Goal: Transaction & Acquisition: Purchase product/service

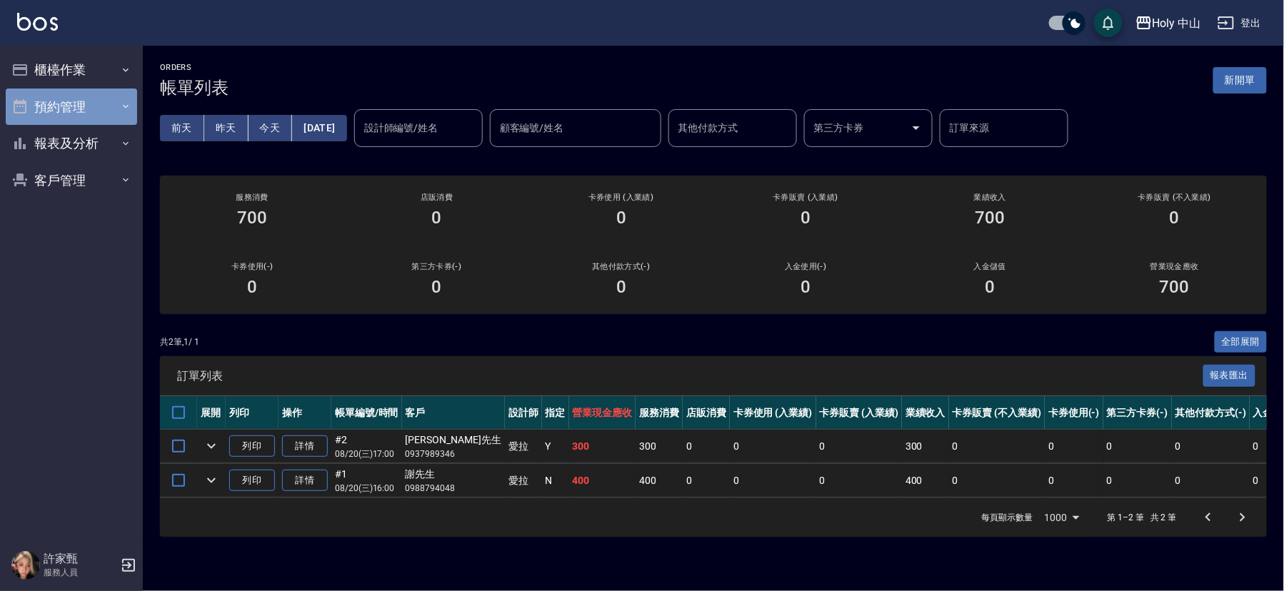
click at [108, 106] on button "預約管理" at bounding box center [71, 107] width 131 height 37
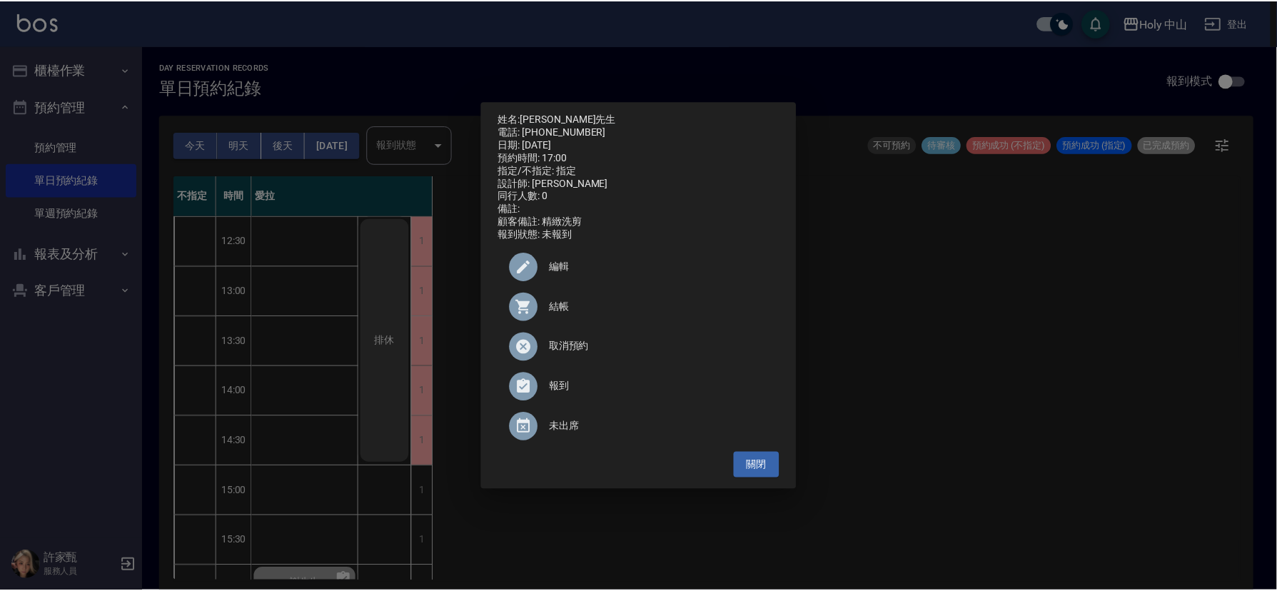
scroll to position [428, 0]
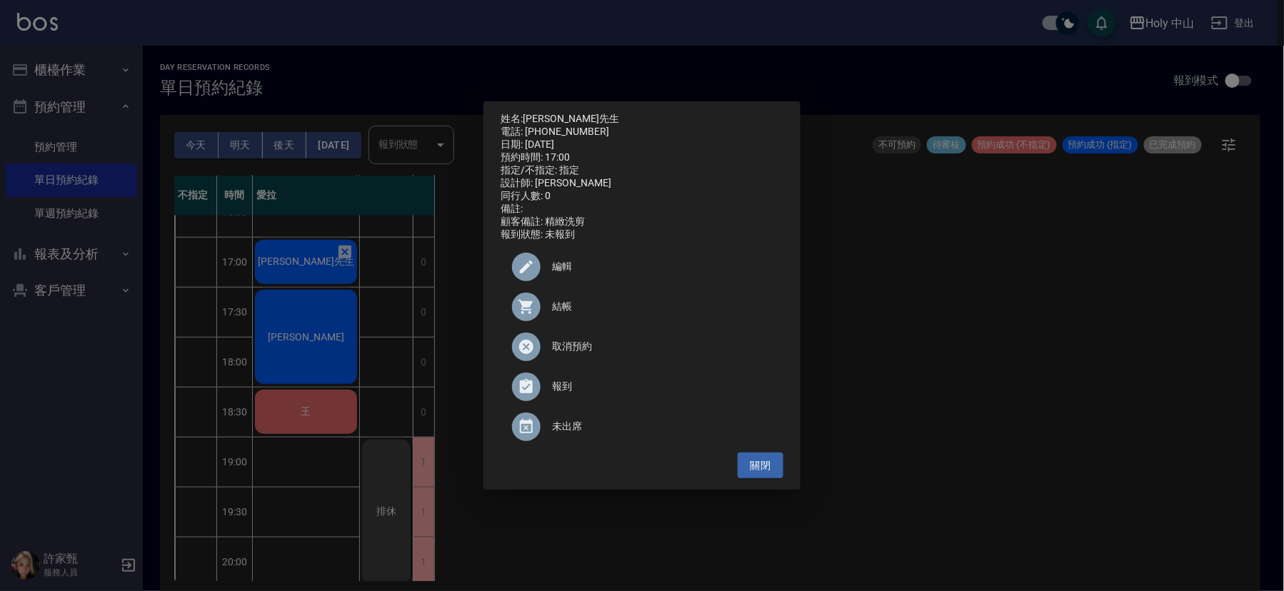
click at [313, 411] on div "姓名: 杜先生 電話: 0937989346 日期: 2025/08/20 預約時間: 17:00 指定/不指定: 指定 設計師: 愛拉 同行人數: 0 備註…" at bounding box center [642, 295] width 1284 height 591
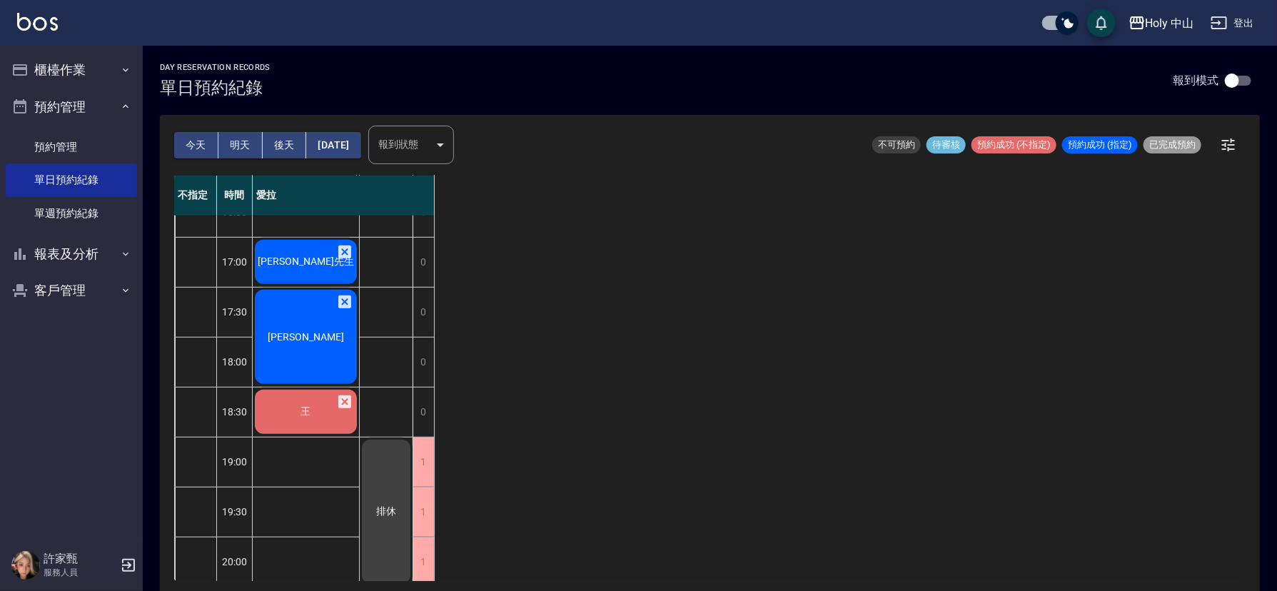
click at [314, 186] on div "[PERSON_NAME]先生" at bounding box center [306, 162] width 106 height 49
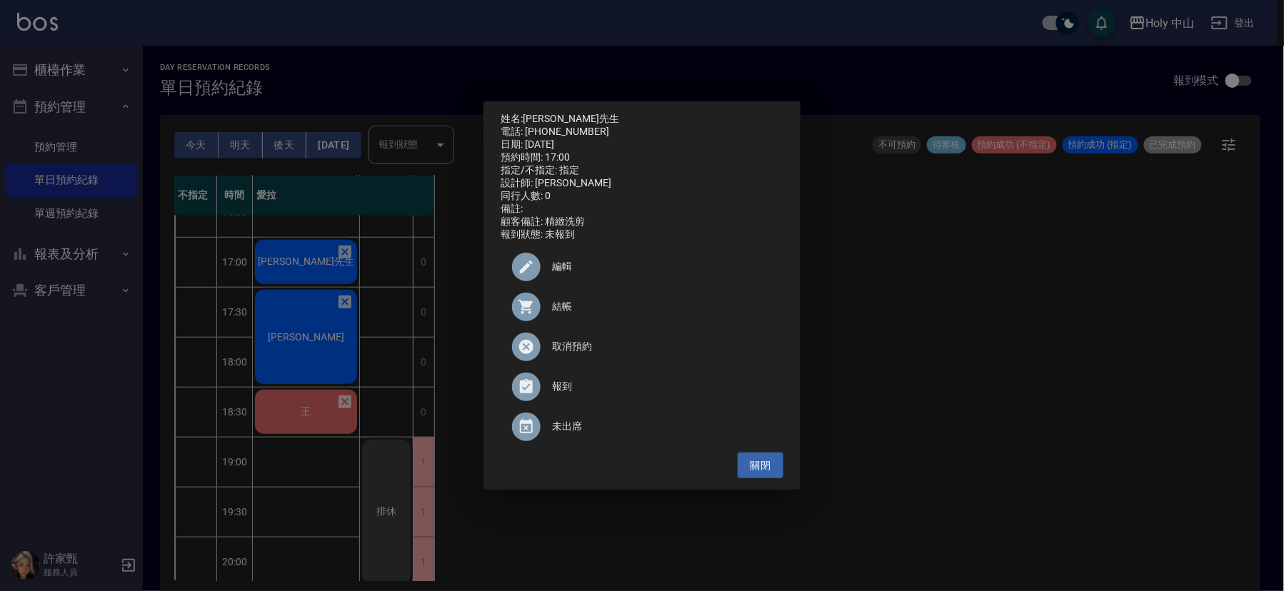
click at [560, 309] on span "結帳" at bounding box center [662, 306] width 220 height 15
click at [983, 293] on div "姓名: 杜先生 電話: 0937989346 日期: 2025/08/20 預約時間: 17:00 指定/不指定: 指定 設計師: 愛拉 同行人數: 0 備註…" at bounding box center [642, 295] width 1284 height 591
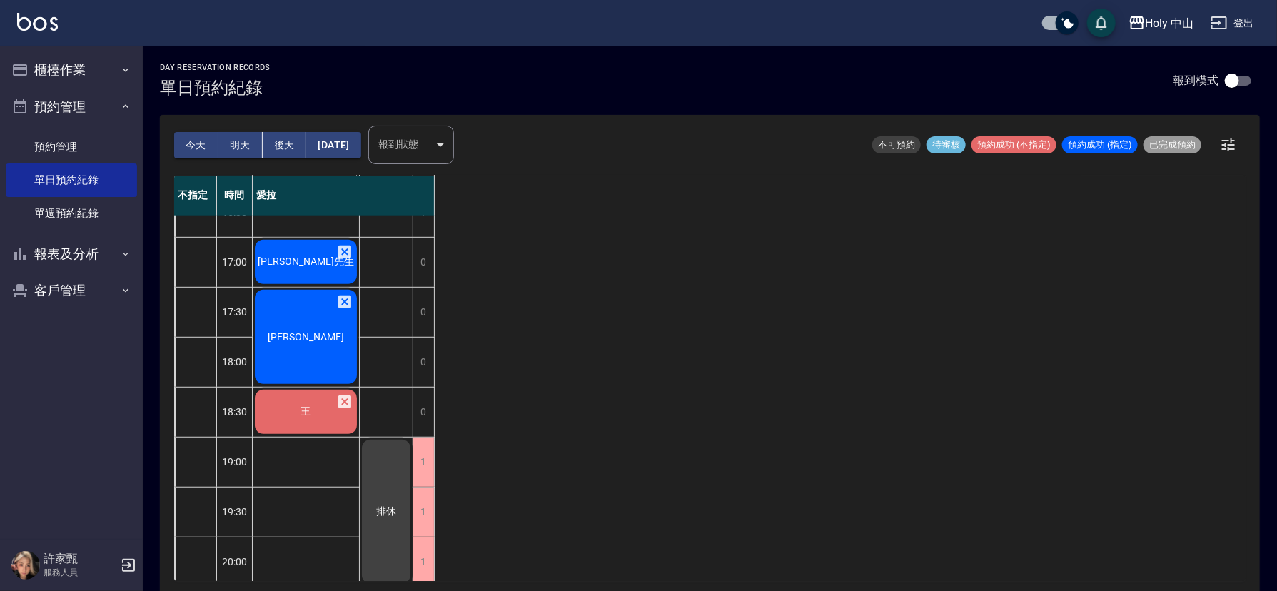
click at [971, 294] on div "不指定 時間 愛拉 12:30 13:00 13:30 14:00 14:30 15:00 15:30 16:00 16:30 17:00 17:30 18:…" at bounding box center [710, 378] width 1072 height 405
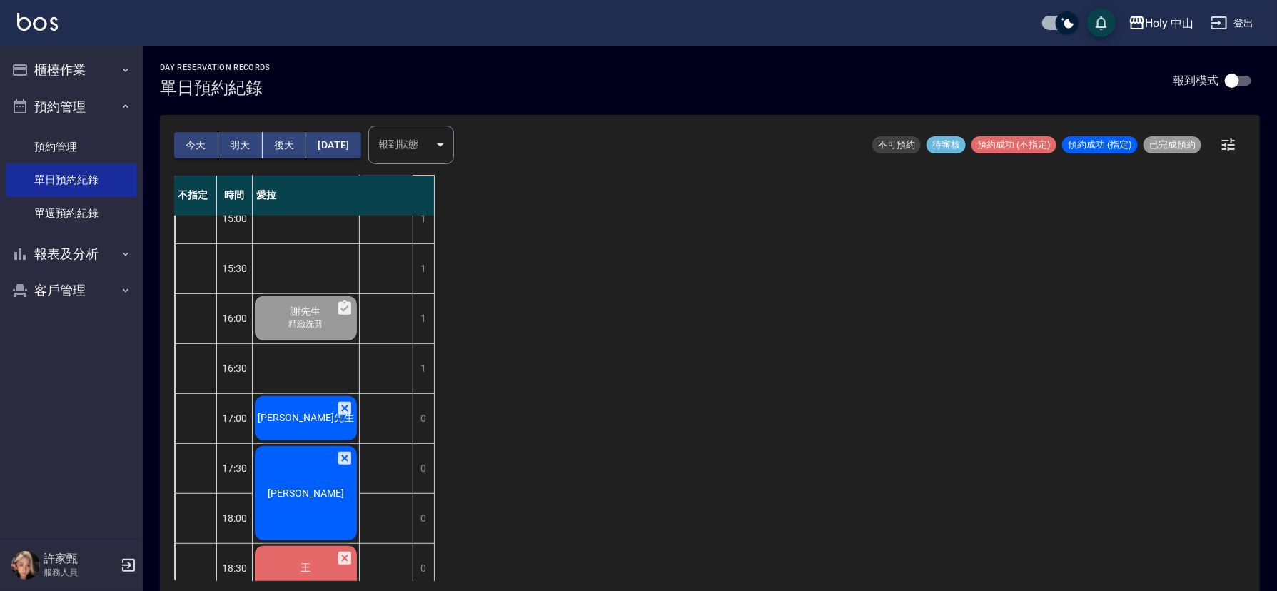
scroll to position [321, 0]
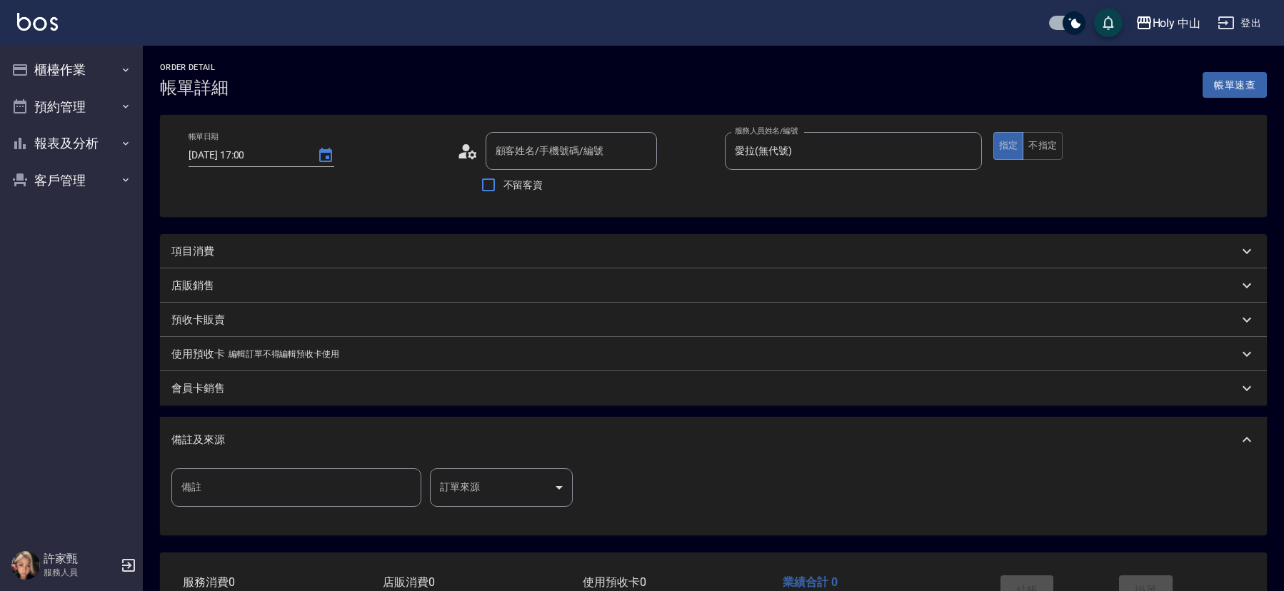
type input "愛拉(無代號)"
type input "[PERSON_NAME]先生/0937989346/"
click at [316, 246] on div "項目消費" at bounding box center [701, 251] width 1060 height 15
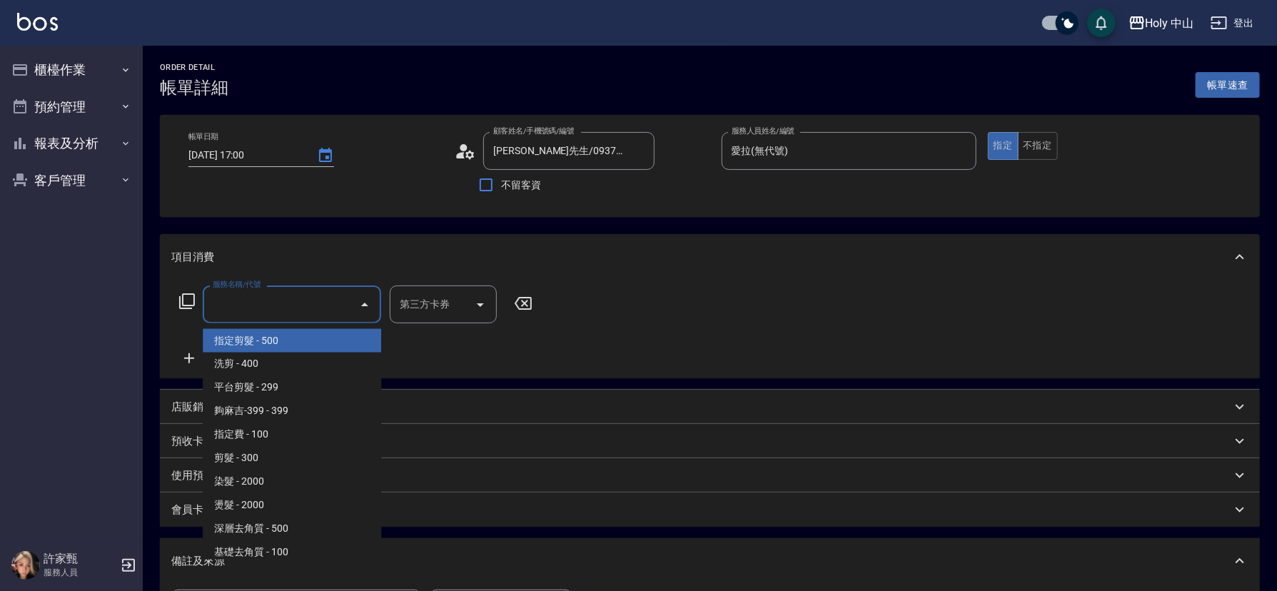
click at [273, 300] on input "服務名稱/代號" at bounding box center [281, 304] width 144 height 25
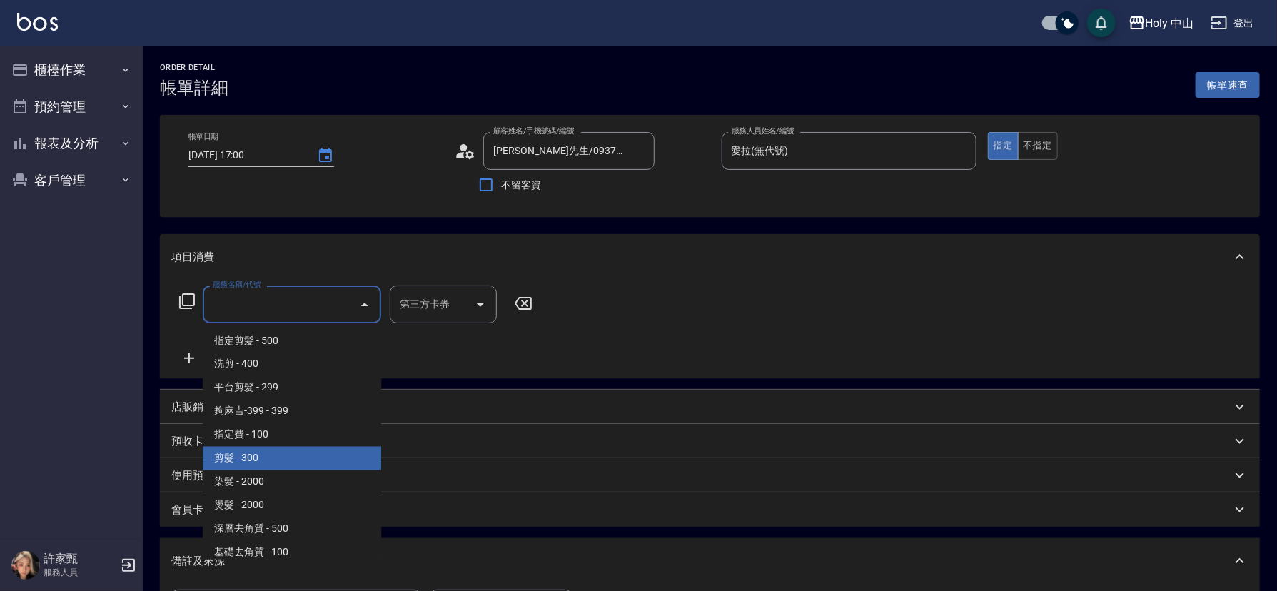
click at [277, 465] on span "剪髮 - 300" at bounding box center [292, 459] width 178 height 24
type input "剪髮(C02)"
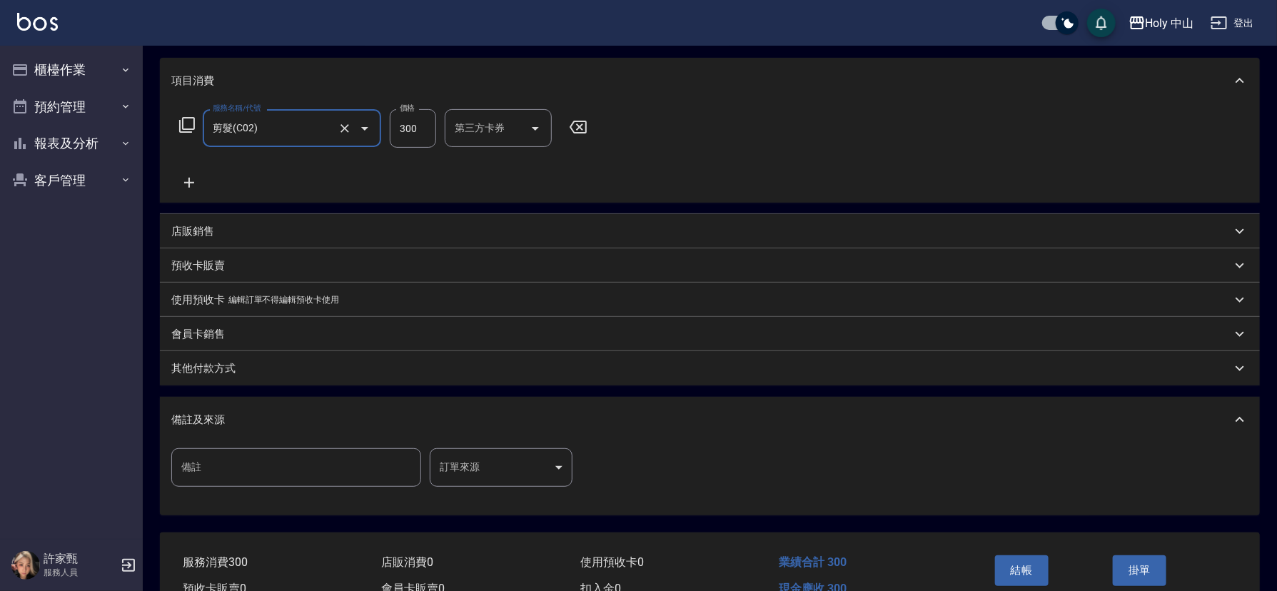
scroll to position [253, 0]
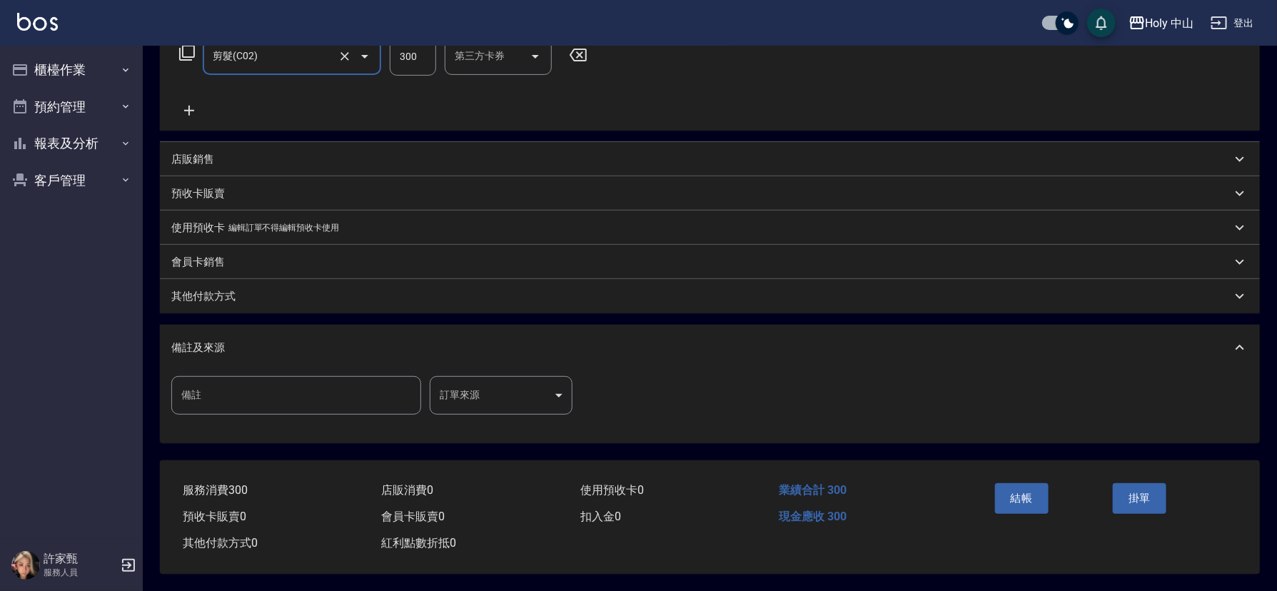
click at [502, 393] on body "Holy 中山 登出 櫃檯作業 打帳單 帳單列表 營業儀表板 現場電腦打卡 預約管理 預約管理 單日預約紀錄 單週預約紀錄 報表及分析 報表目錄 店家日報表 …" at bounding box center [638, 172] width 1277 height 840
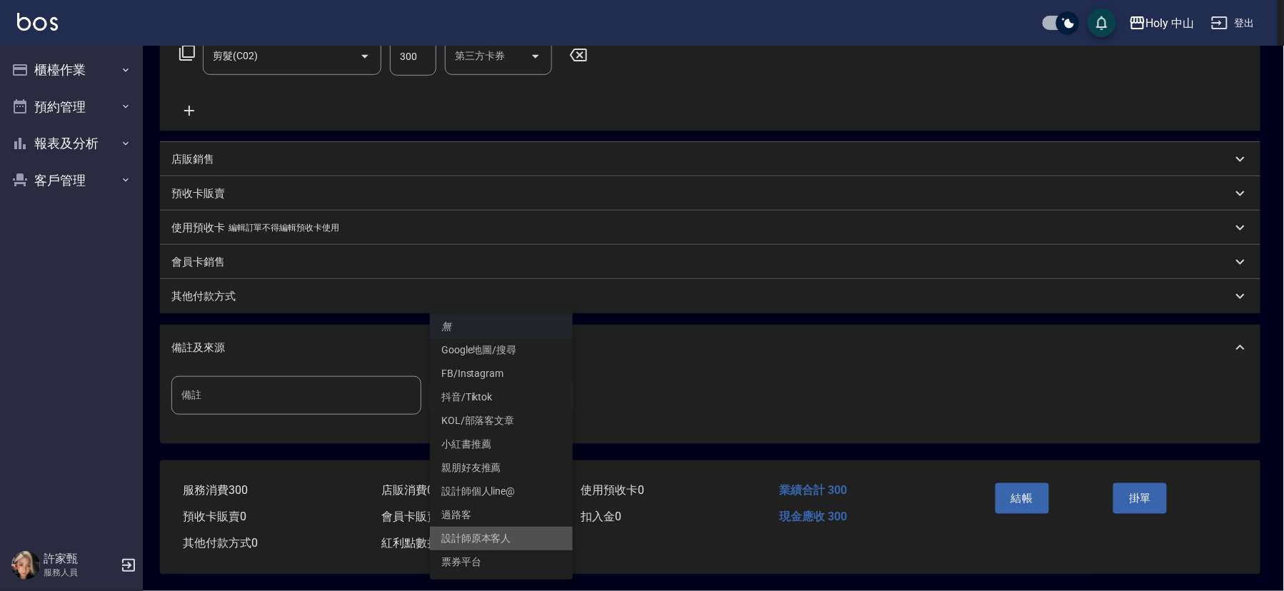
click at [477, 535] on li "設計師原本客人" at bounding box center [501, 539] width 143 height 24
type input "設計師原本客人"
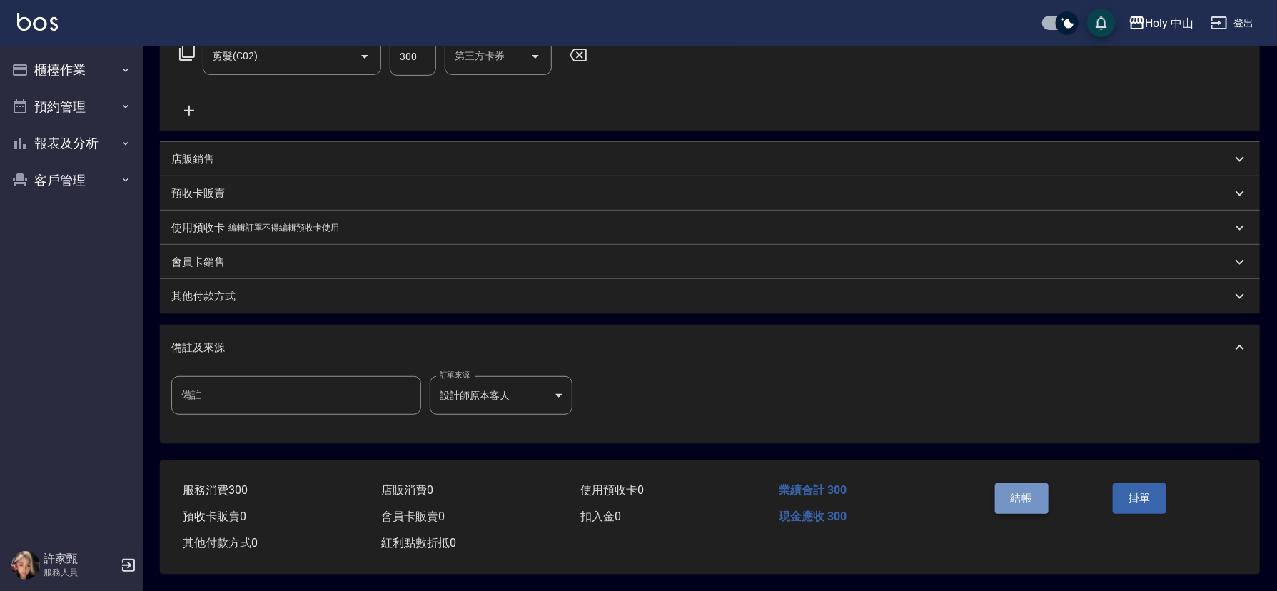
click at [1039, 493] on button "結帳" at bounding box center [1022, 498] width 54 height 30
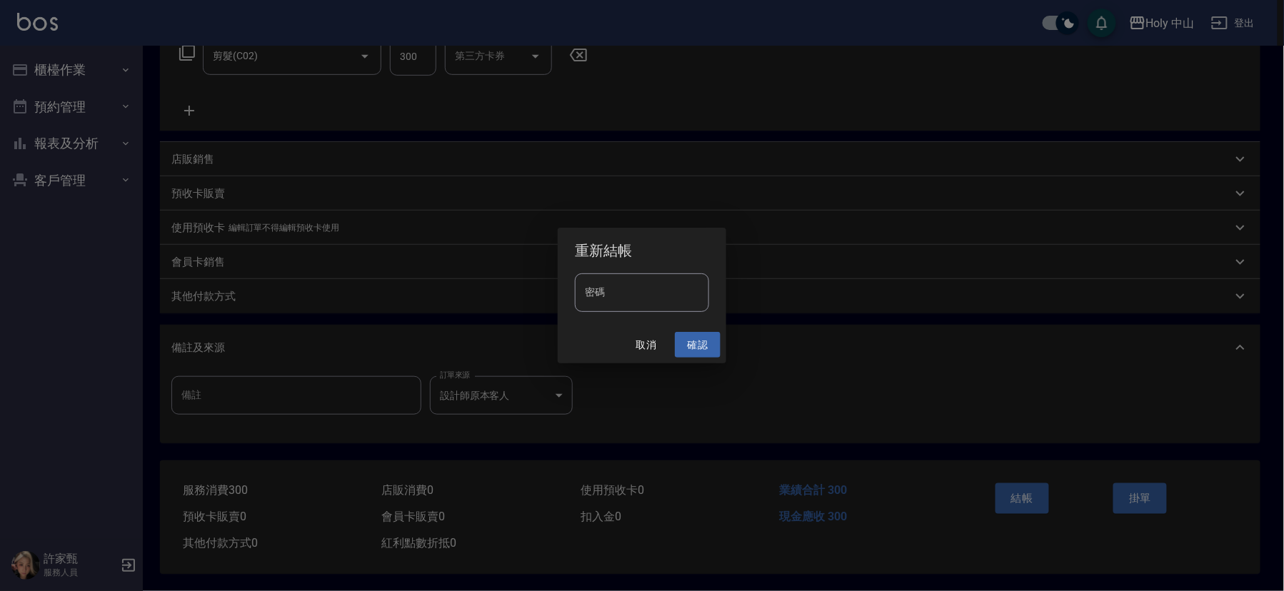
click at [704, 343] on button "確認" at bounding box center [698, 345] width 46 height 26
click at [693, 343] on button "確認" at bounding box center [698, 345] width 46 height 26
click at [691, 343] on button "確認" at bounding box center [698, 345] width 46 height 26
click at [815, 380] on div "重新結帳 密碼 密碼 取消 確認" at bounding box center [642, 295] width 1284 height 591
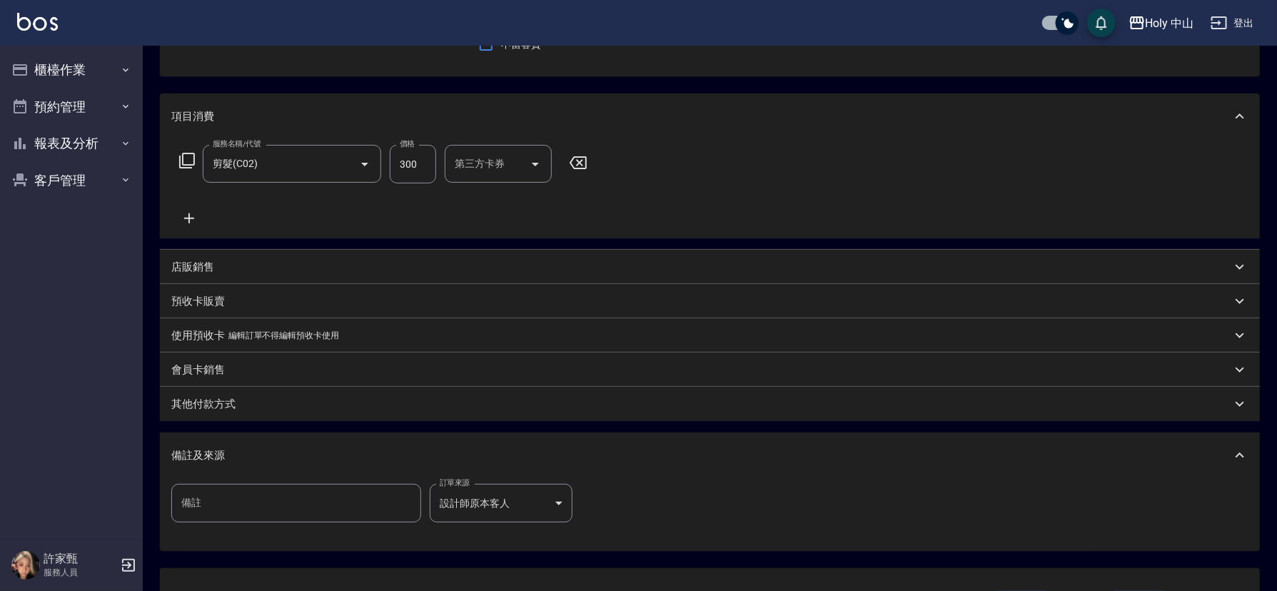
scroll to position [0, 0]
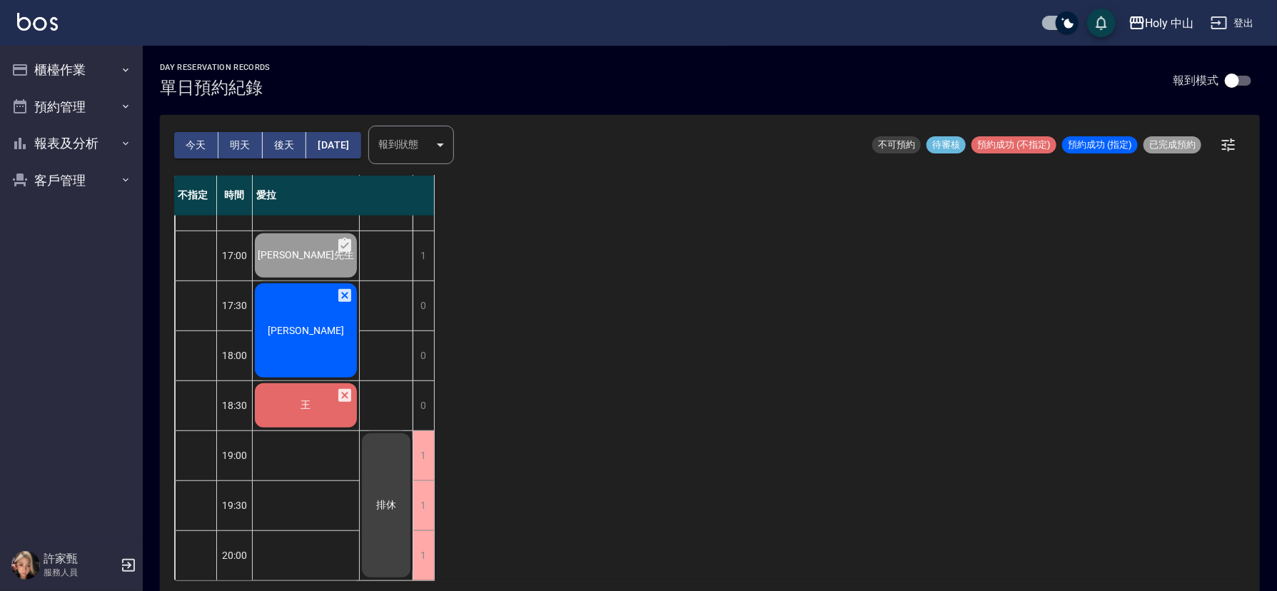
scroll to position [450, 0]
click at [314, 156] on span "簡瑋成" at bounding box center [306, 149] width 36 height 13
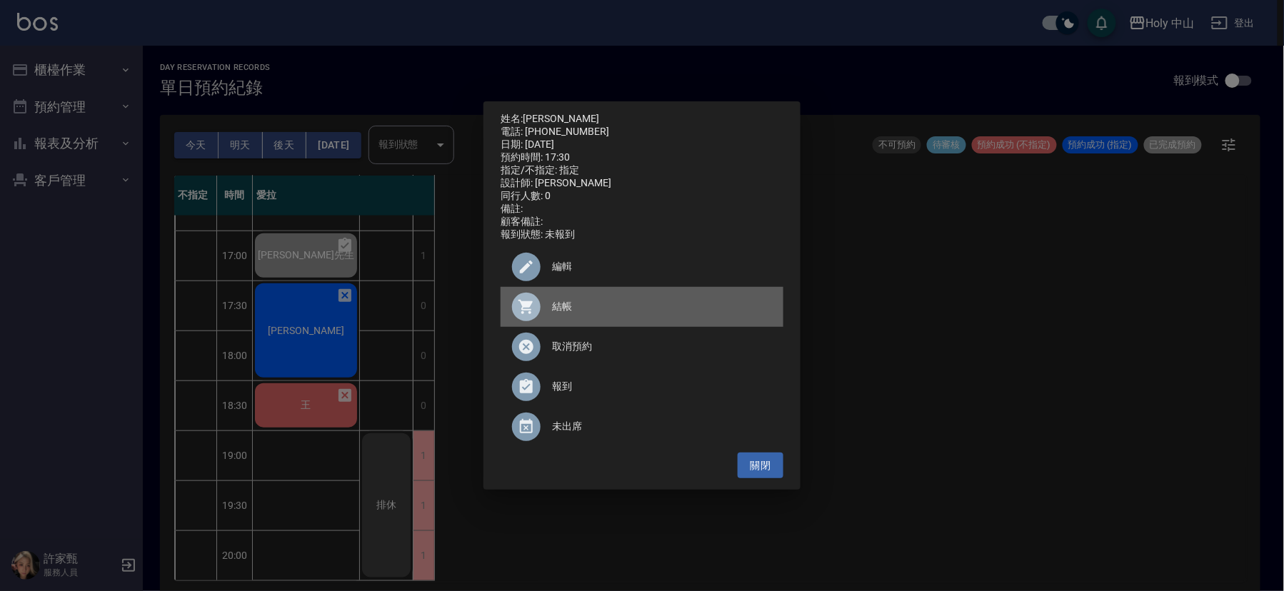
click at [552, 307] on span "結帳" at bounding box center [662, 306] width 220 height 15
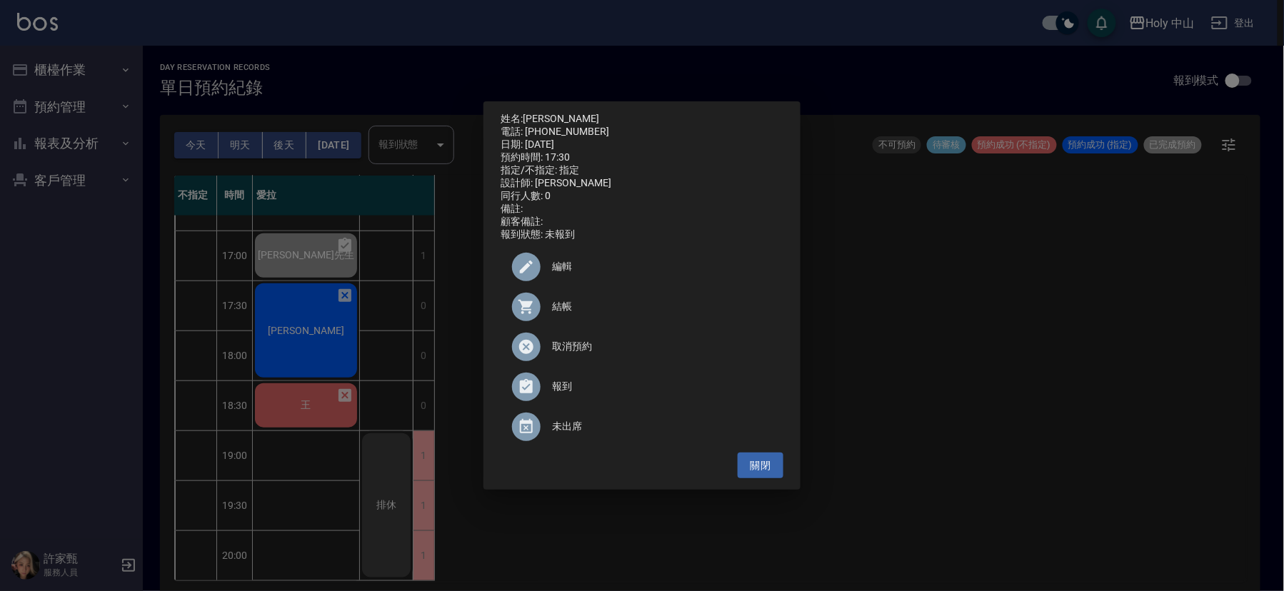
click at [928, 340] on div "姓名: 簡瑋成 電話: 0923262659 日期: 2025/08/20 預約時間: 17:30 指定/不指定: 指定 設計師: 愛拉 同行人數: 0 備註…" at bounding box center [642, 295] width 1284 height 591
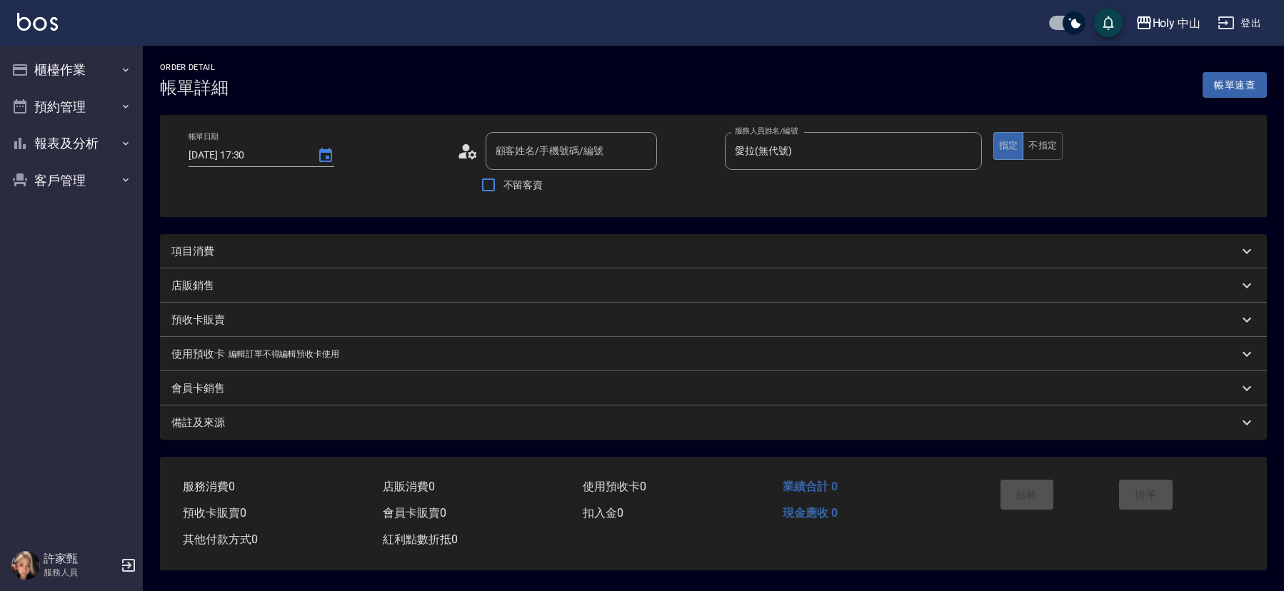
type input "[DATE] 17:30"
type input "愛拉(無代號)"
type input "[PERSON_NAME]/0923262659/"
click at [359, 245] on div "項目消費" at bounding box center [701, 251] width 1060 height 15
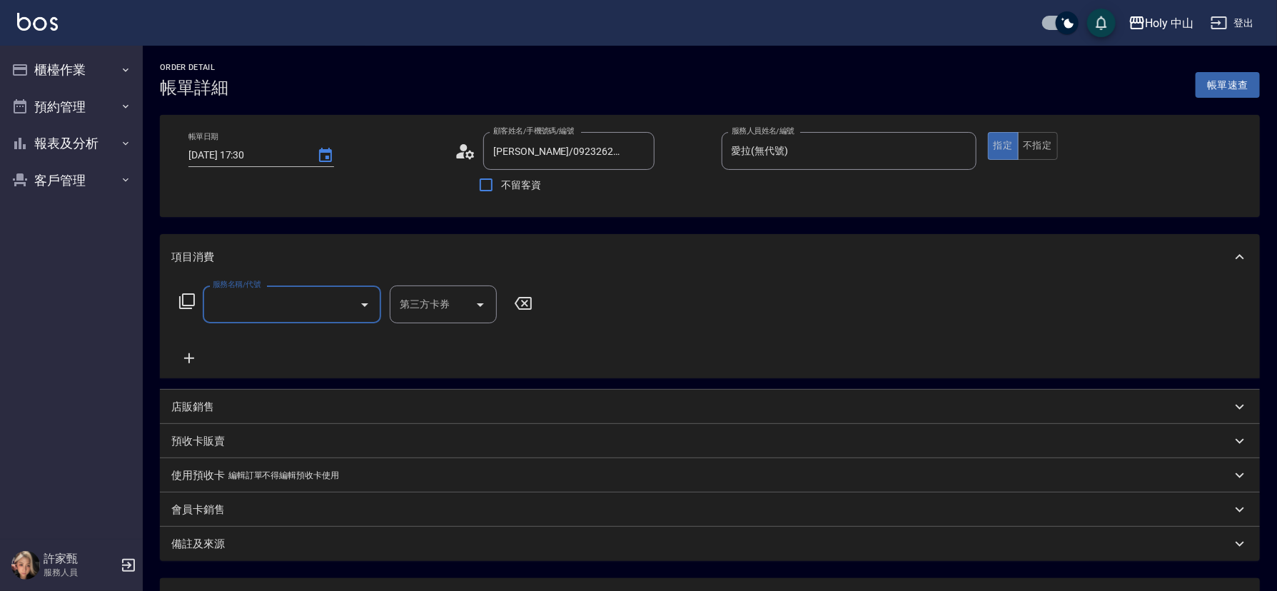
click at [347, 311] on input "服務名稱/代號" at bounding box center [281, 304] width 144 height 25
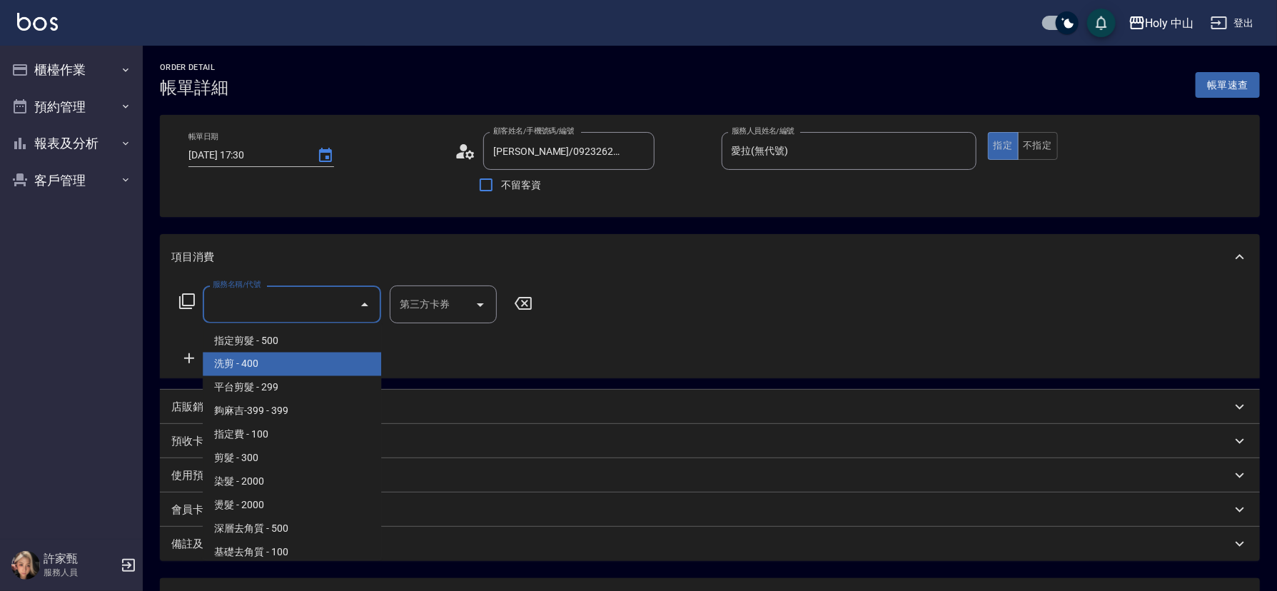
click at [251, 363] on span "洗剪 - 400" at bounding box center [292, 365] width 178 height 24
type input "洗剪(3)"
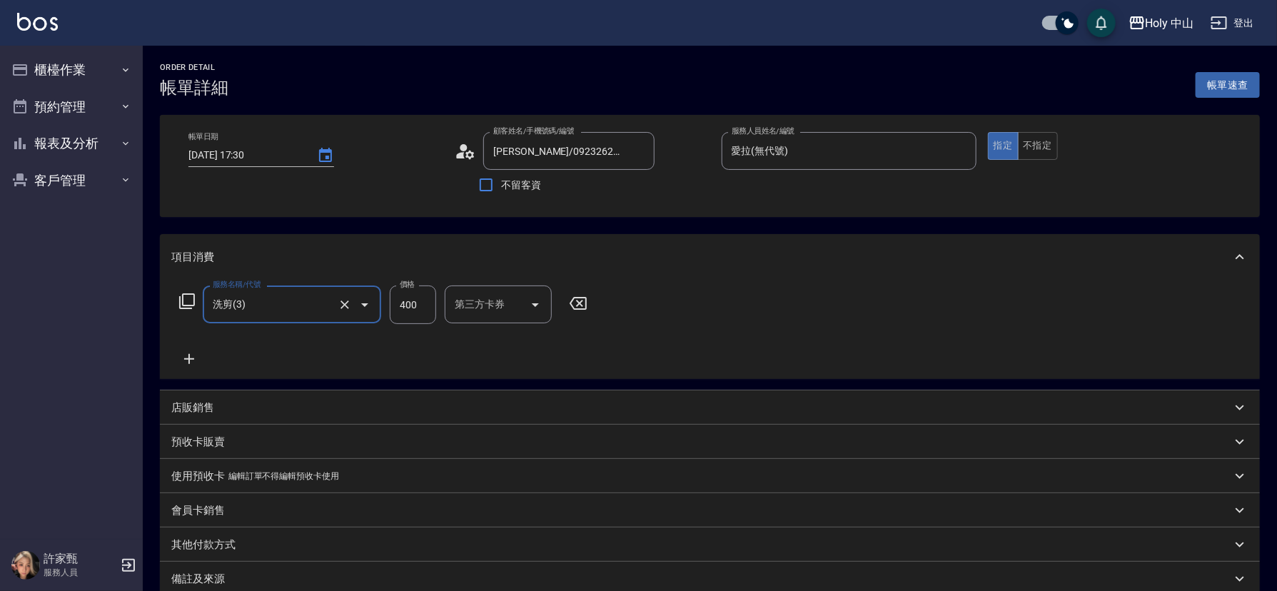
click at [408, 305] on input "400" at bounding box center [413, 305] width 46 height 39
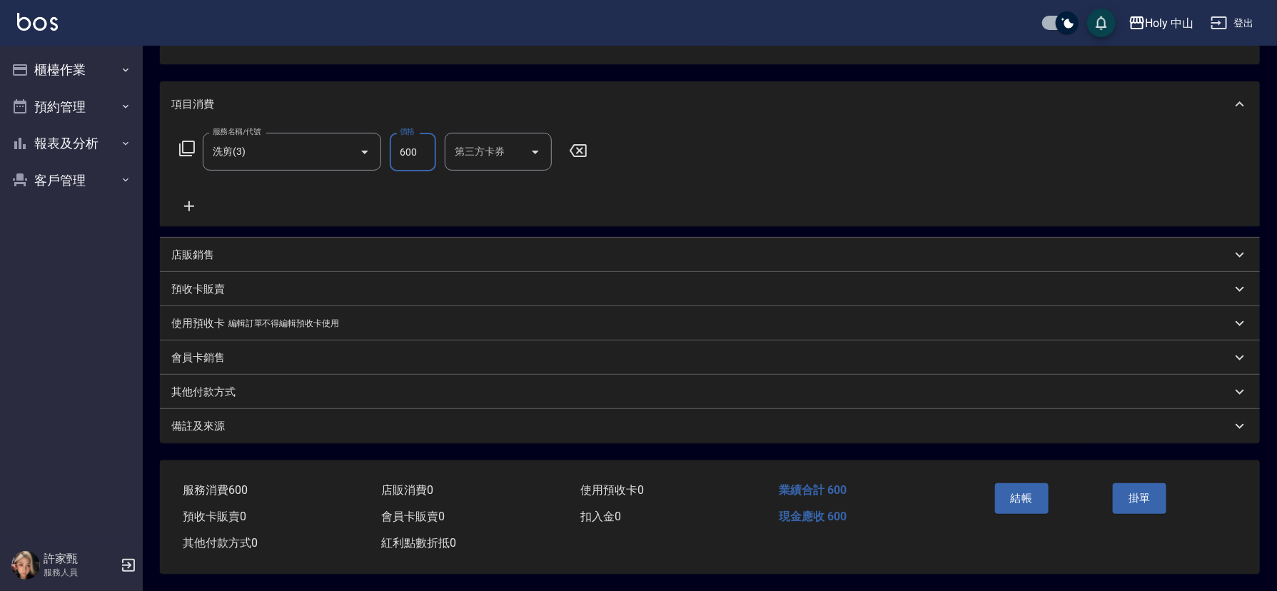
scroll to position [158, 0]
type input "600"
click at [617, 424] on div "備註及來源" at bounding box center [701, 426] width 1060 height 15
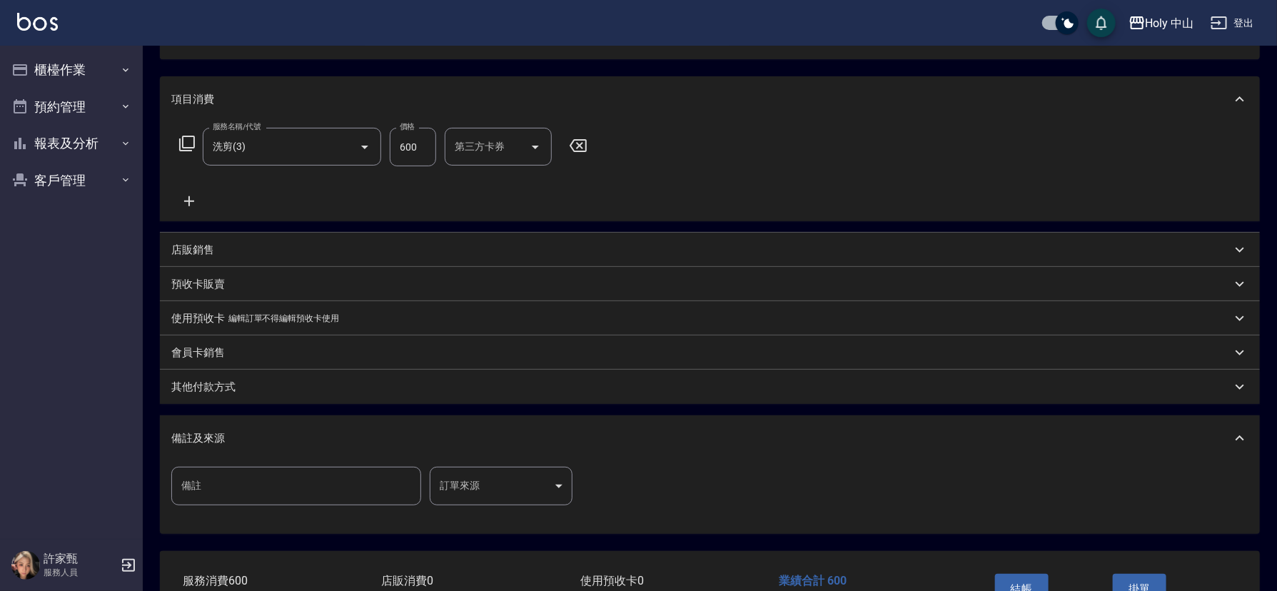
click at [464, 481] on body "Holy 中山 登出 櫃檯作業 打帳單 帳單列表 營業儀表板 現場電腦打卡 預約管理 預約管理 單日預約紀錄 單週預約紀錄 報表及分析 報表目錄 店家日報表 …" at bounding box center [638, 262] width 1277 height 840
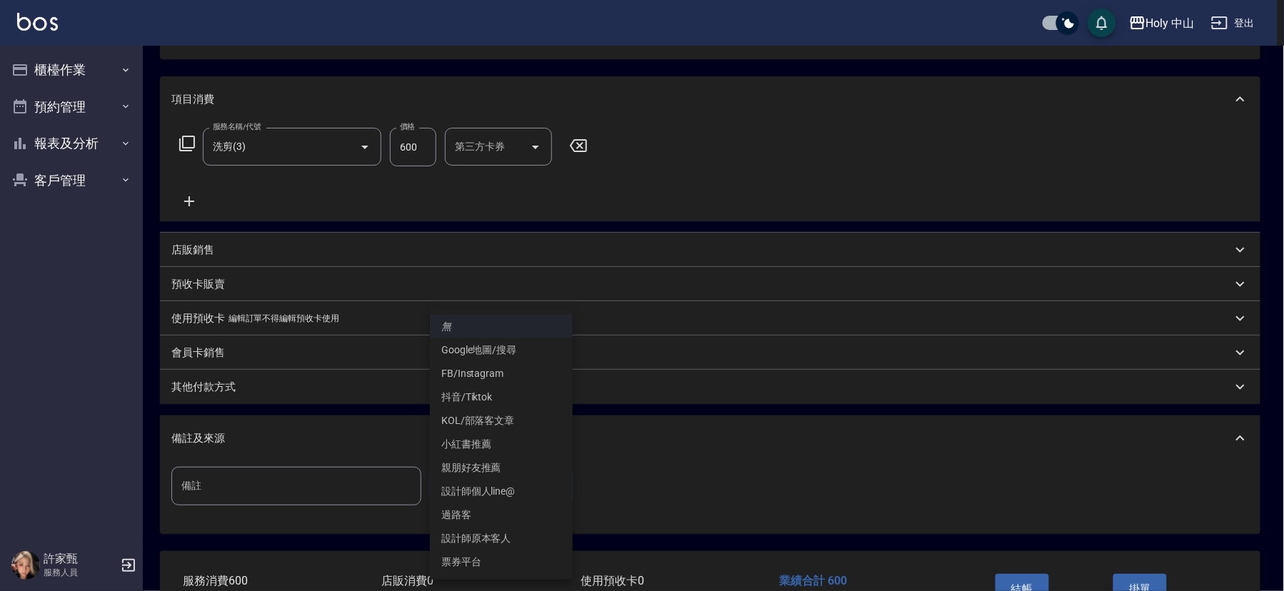
click at [490, 532] on li "設計師原本客人" at bounding box center [501, 539] width 143 height 24
type input "設計師原本客人"
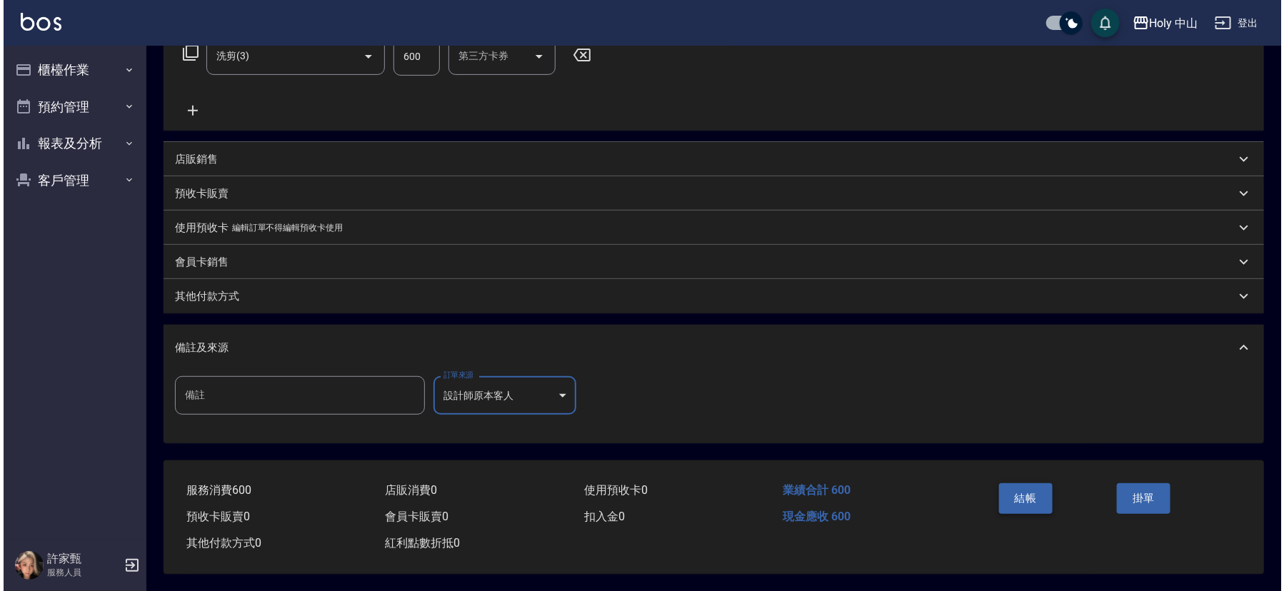
scroll to position [253, 0]
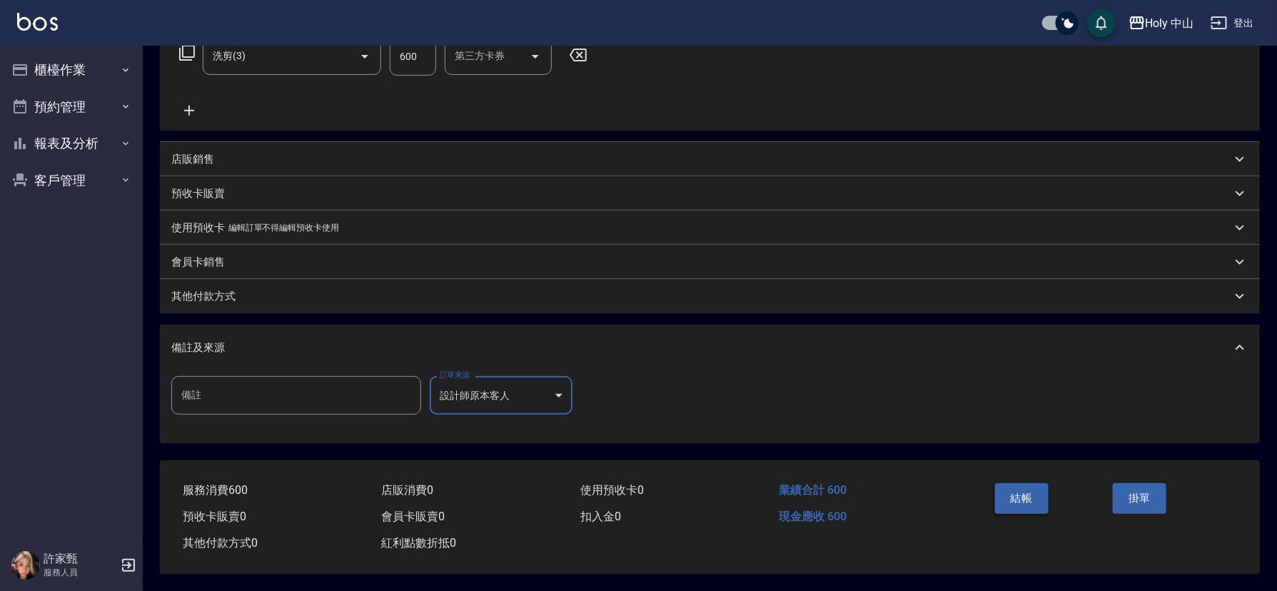
click at [1032, 487] on button "結帳" at bounding box center [1022, 498] width 54 height 30
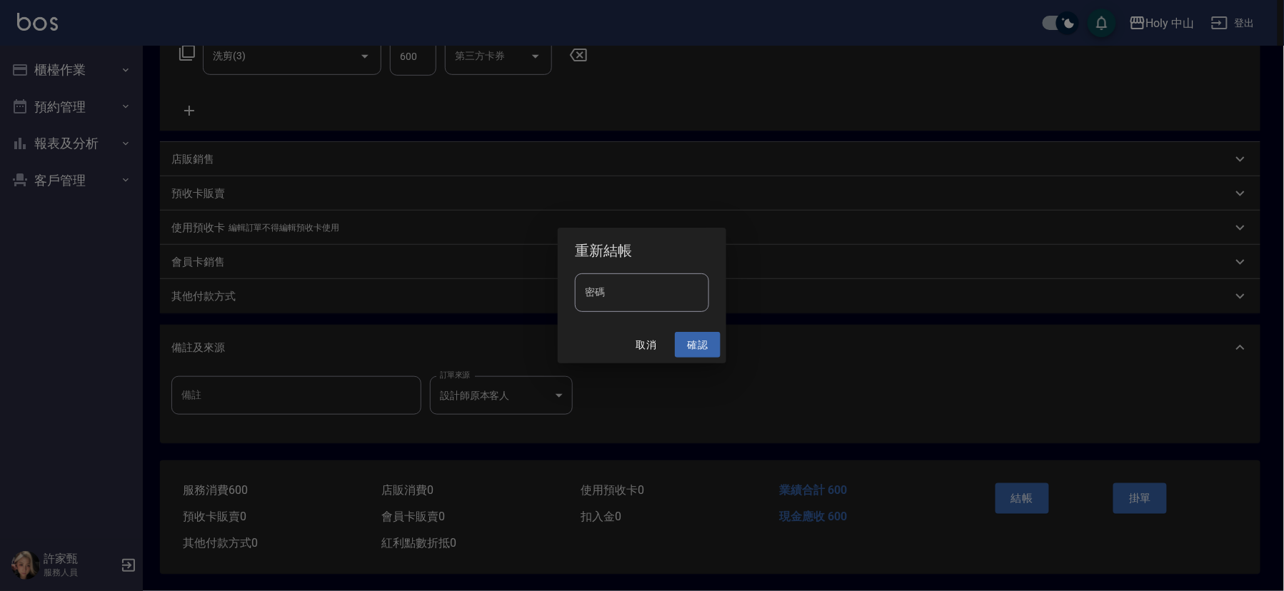
click at [700, 347] on button "確認" at bounding box center [698, 345] width 46 height 26
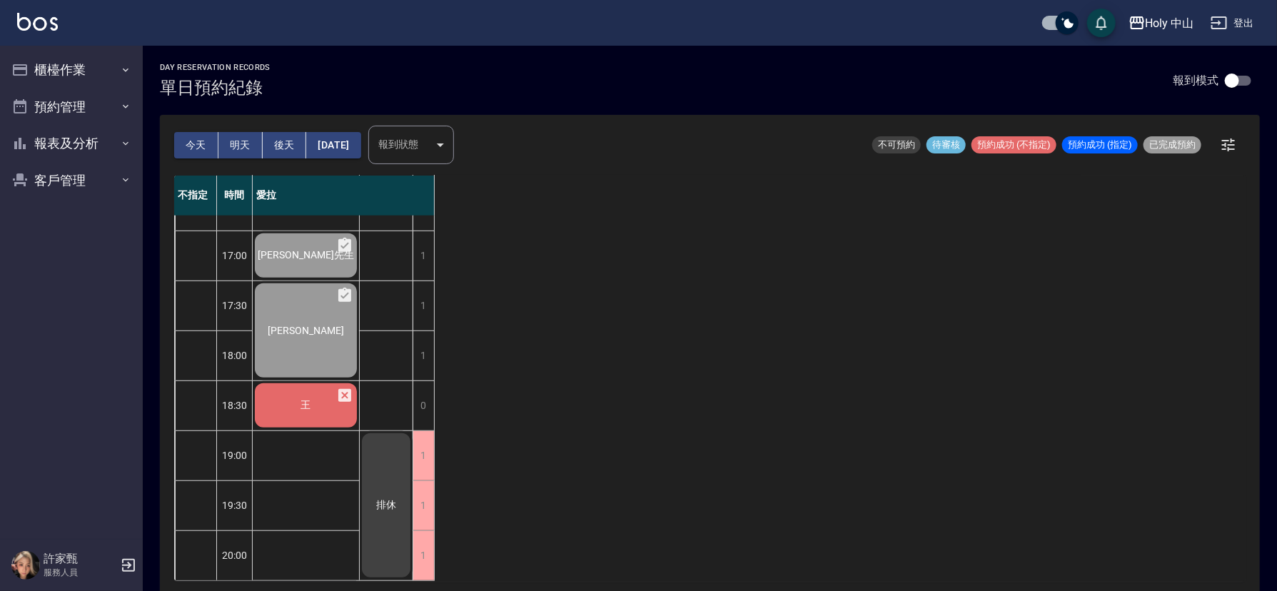
scroll to position [4, 0]
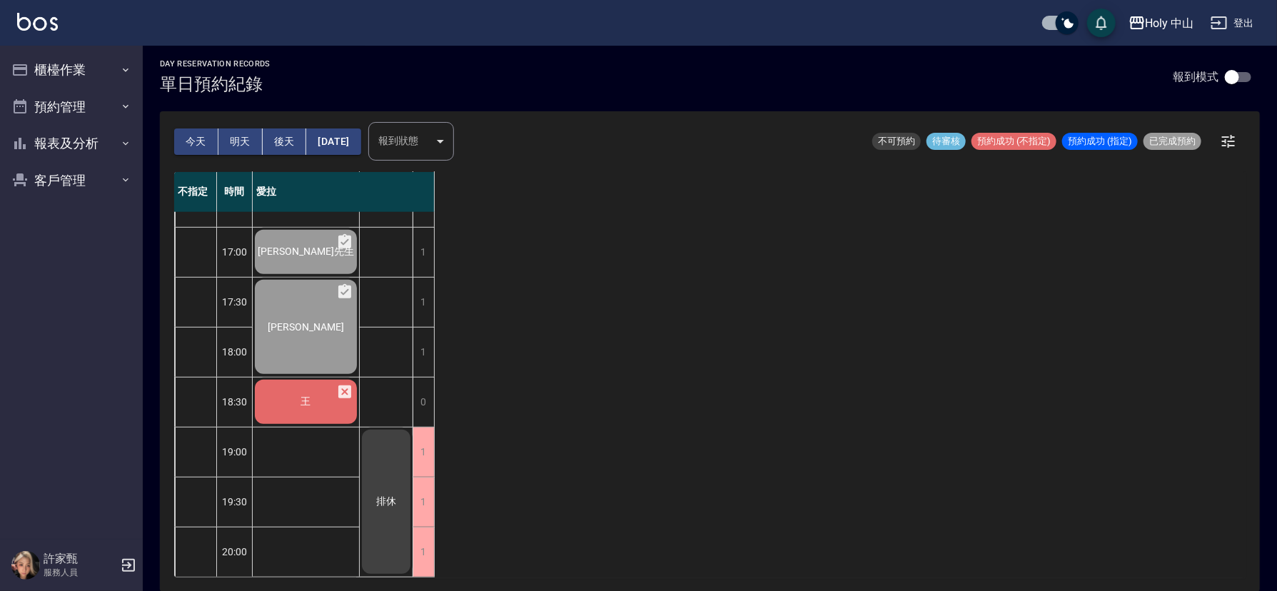
click at [296, 176] on div "王" at bounding box center [306, 152] width 106 height 49
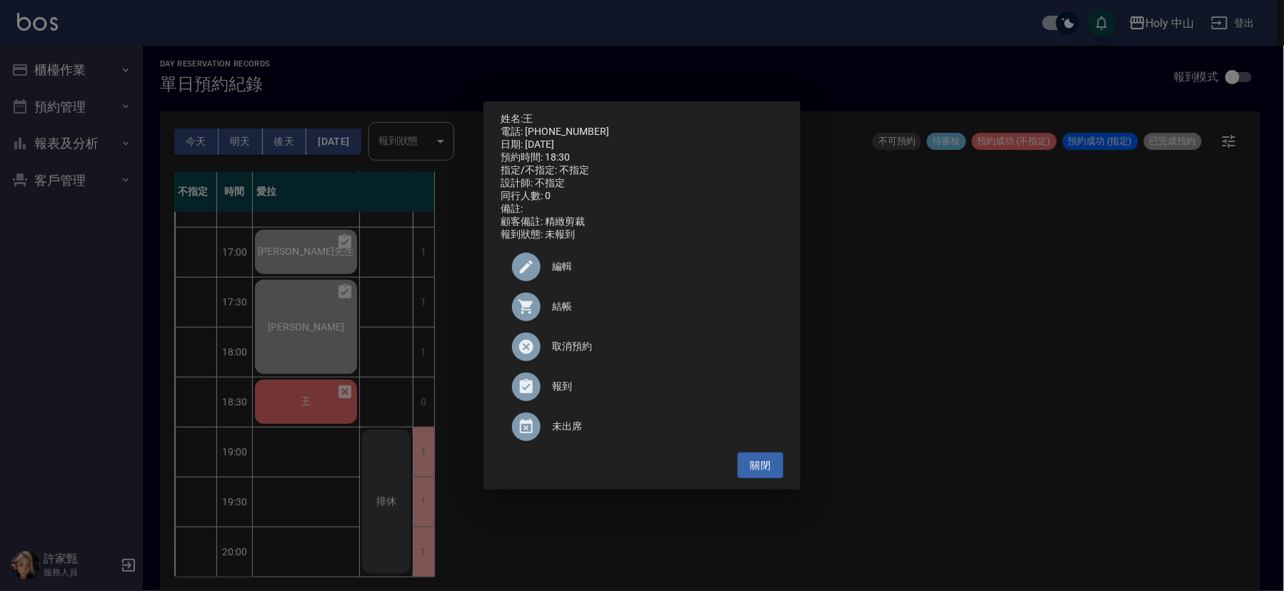
click at [557, 309] on span "結帳" at bounding box center [662, 306] width 220 height 15
click at [999, 361] on div "姓名: 王 電話: 0909606484 日期: 2025/08/20 預約時間: 18:30 指定/不指定: 不指定 設計師: 不指定 同行人數: 0 備註…" at bounding box center [642, 295] width 1284 height 591
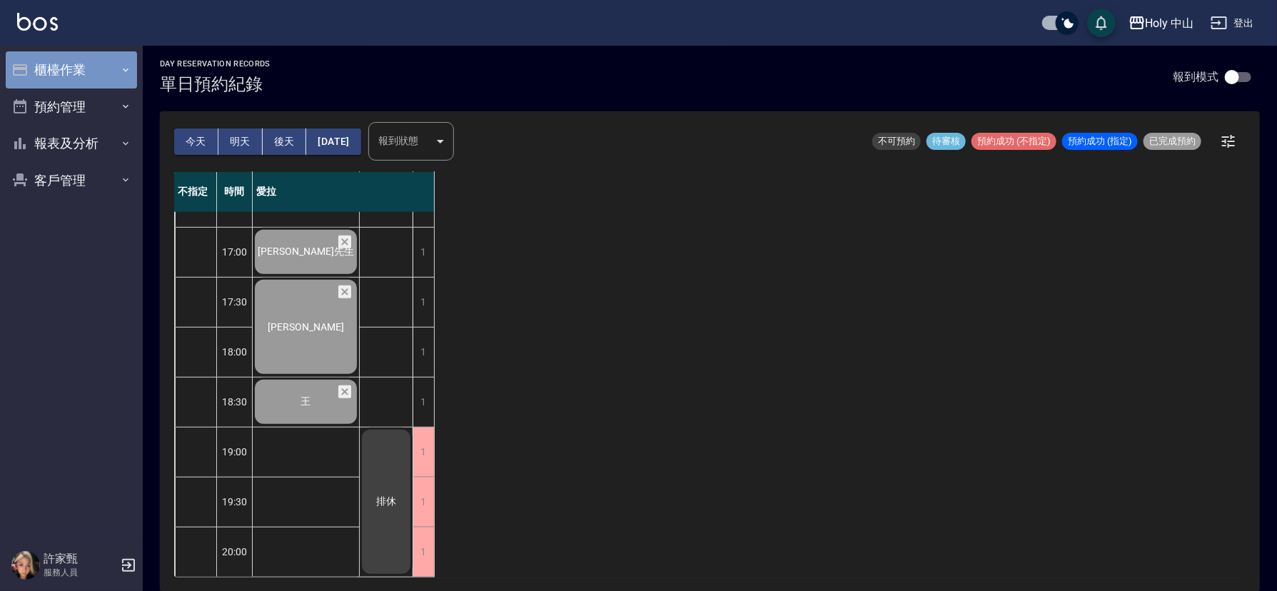
click at [102, 76] on button "櫃檯作業" at bounding box center [71, 69] width 131 height 37
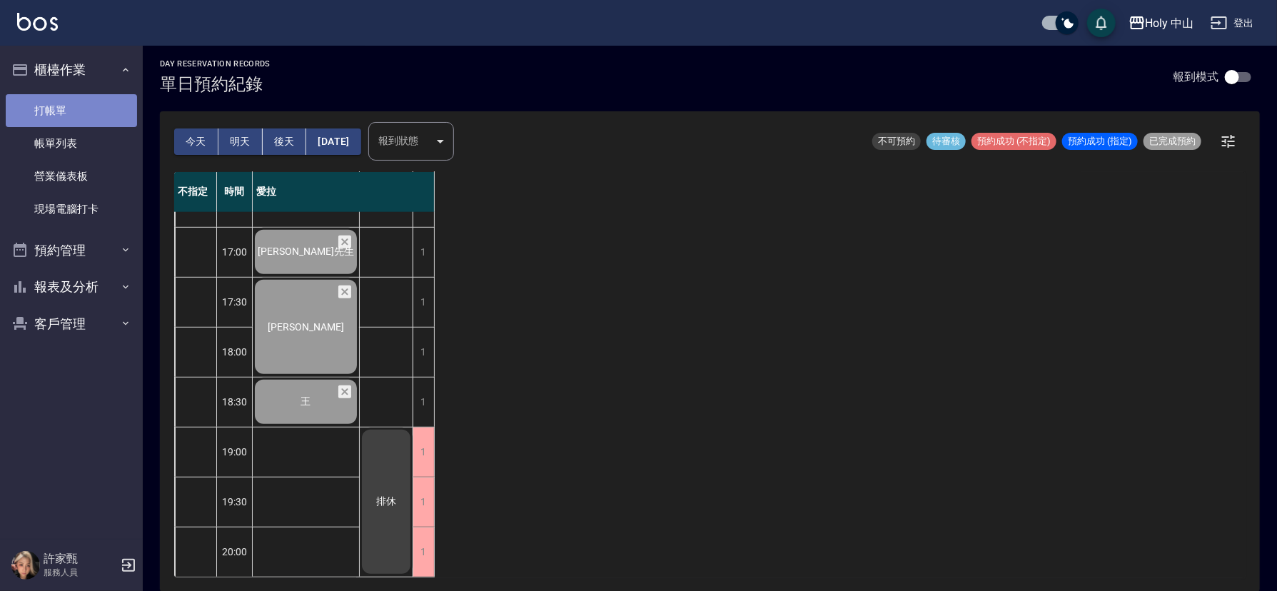
click at [104, 117] on link "打帳單" at bounding box center [71, 110] width 131 height 33
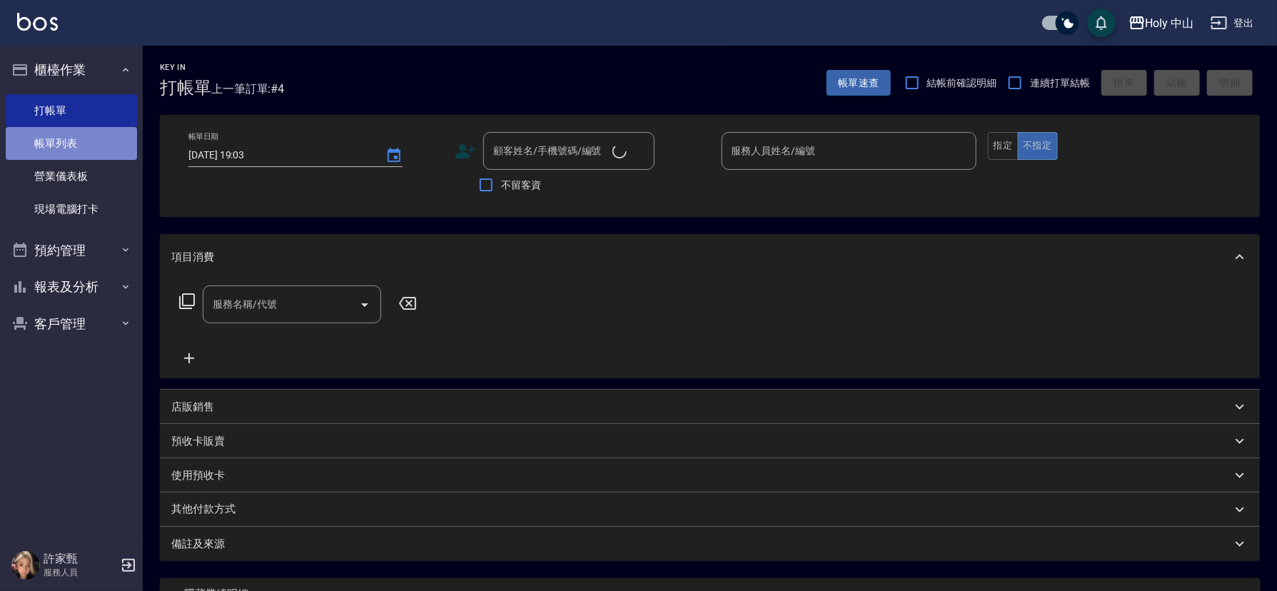
click at [104, 143] on link "帳單列表" at bounding box center [71, 143] width 131 height 33
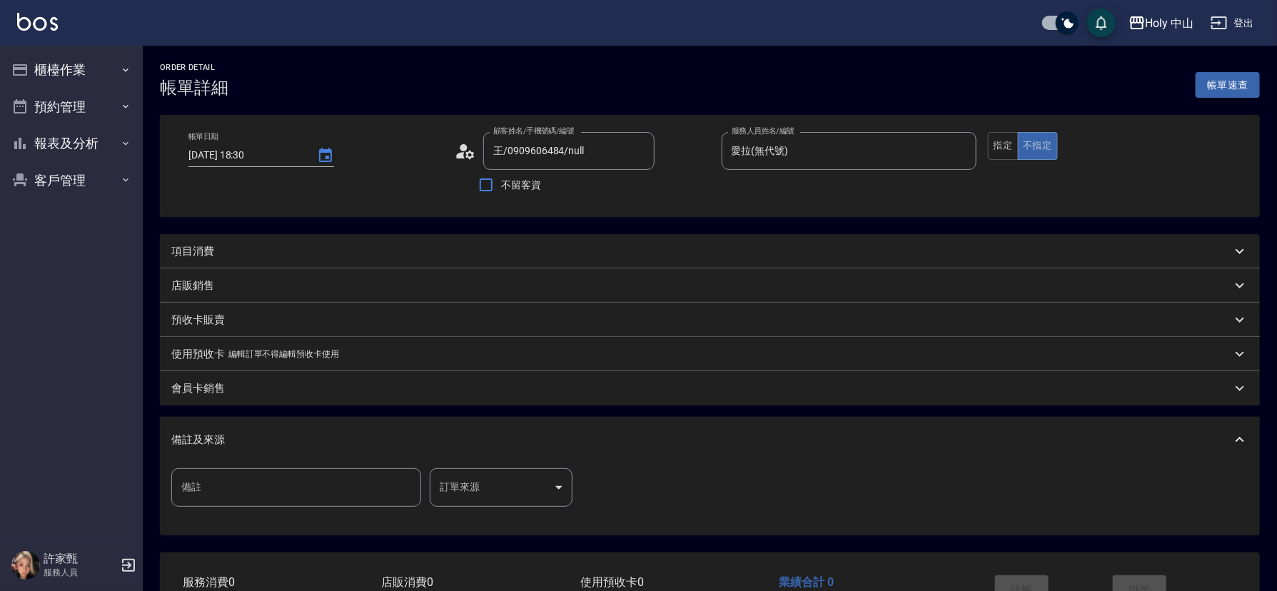
click at [382, 252] on div "項目消費" at bounding box center [701, 251] width 1060 height 15
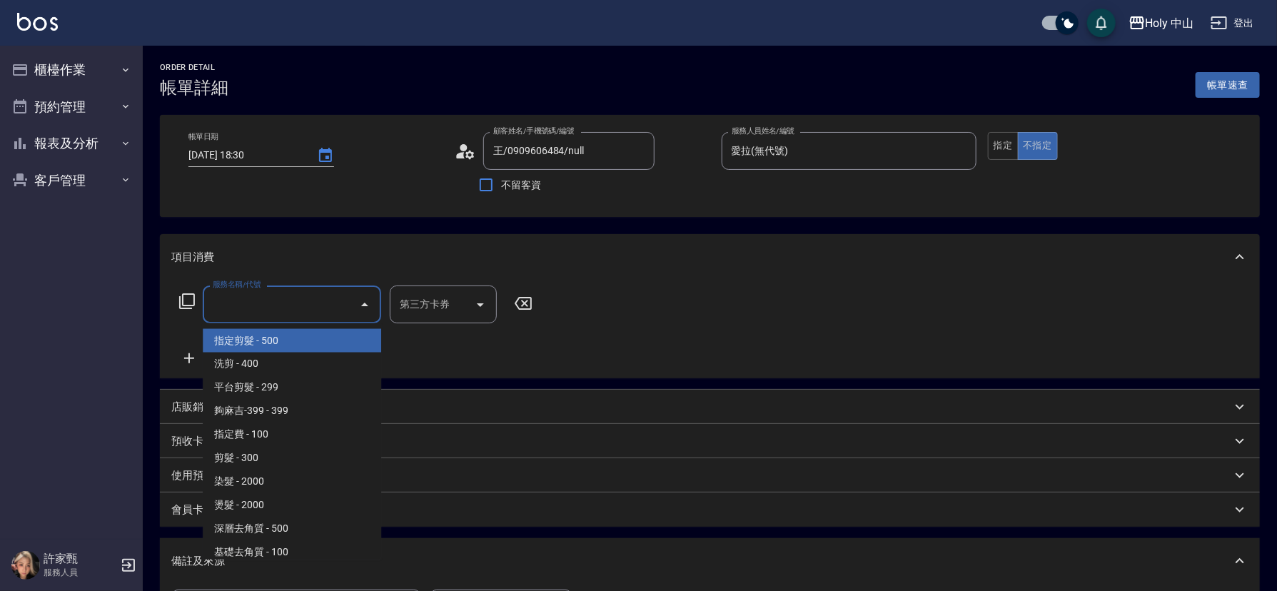
click at [277, 298] on input "服務名稱/代號" at bounding box center [281, 304] width 144 height 25
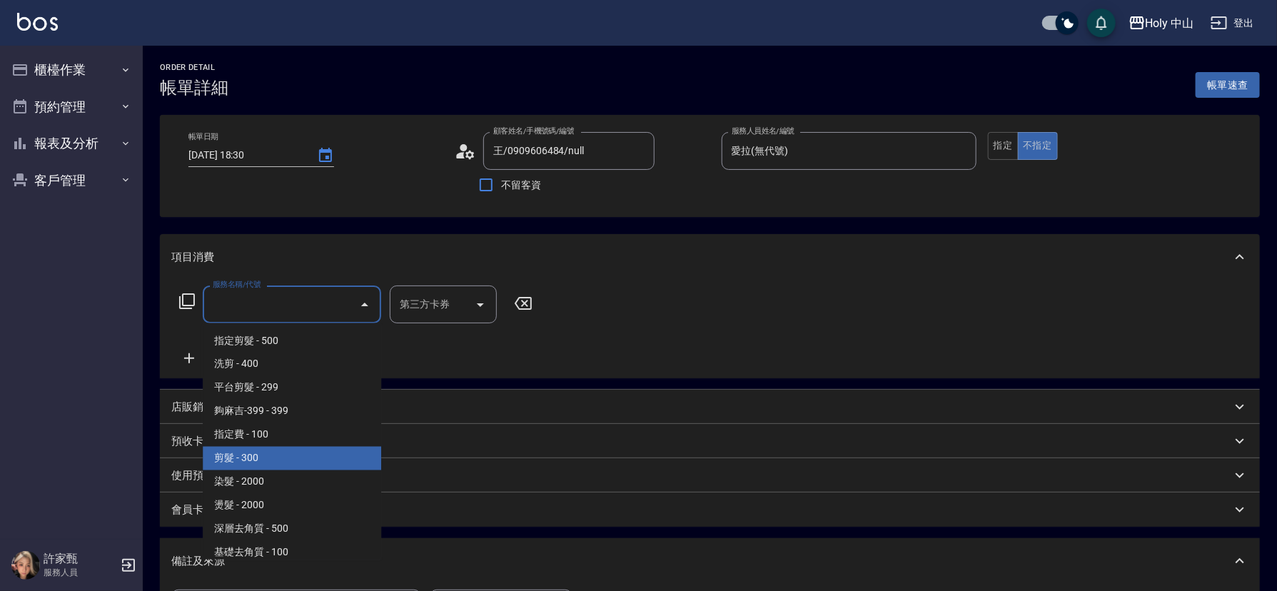
click at [263, 465] on span "剪髮 - 300" at bounding box center [292, 459] width 178 height 24
type input "剪髮(C02)"
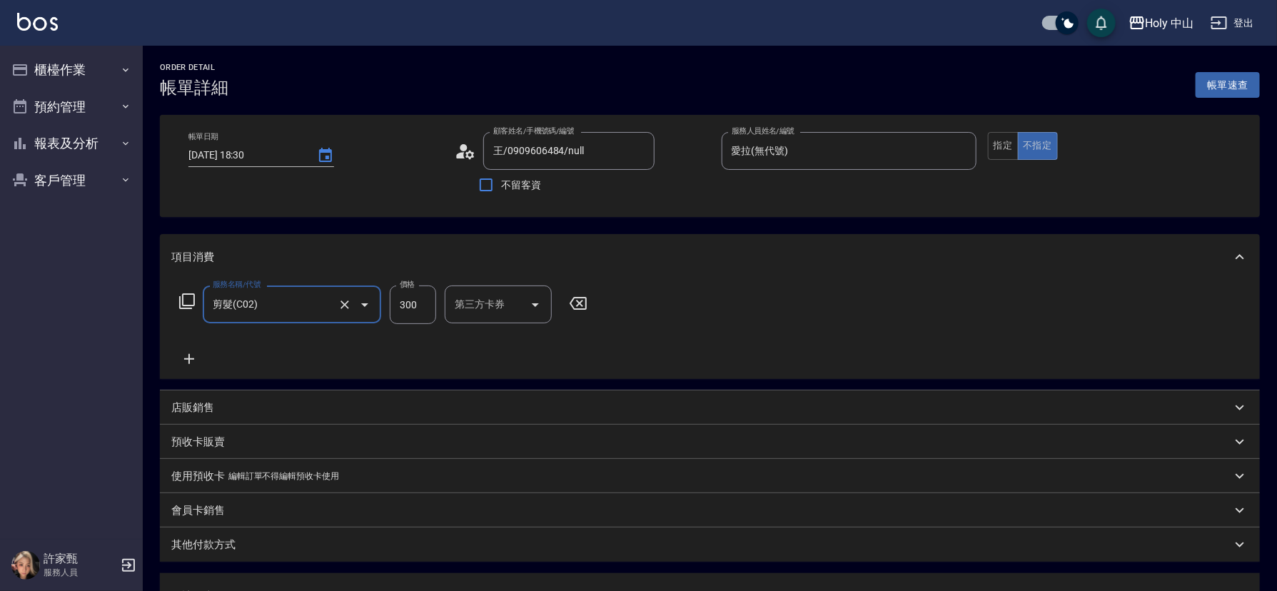
scroll to position [214, 0]
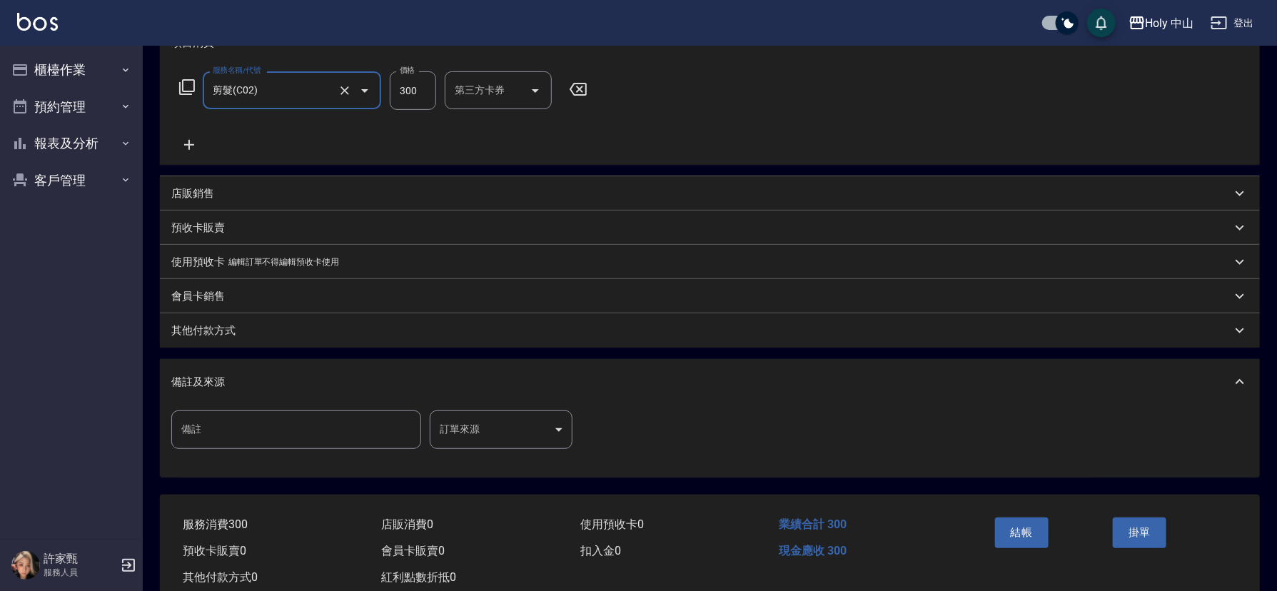
click at [461, 423] on body "Holy 中山 登出 櫃檯作業 打帳單 帳單列表 營業儀表板 現場電腦打卡 預約管理 預約管理 單日預約紀錄 單週預約紀錄 報表及分析 報表目錄 店家日報表 …" at bounding box center [638, 206] width 1277 height 840
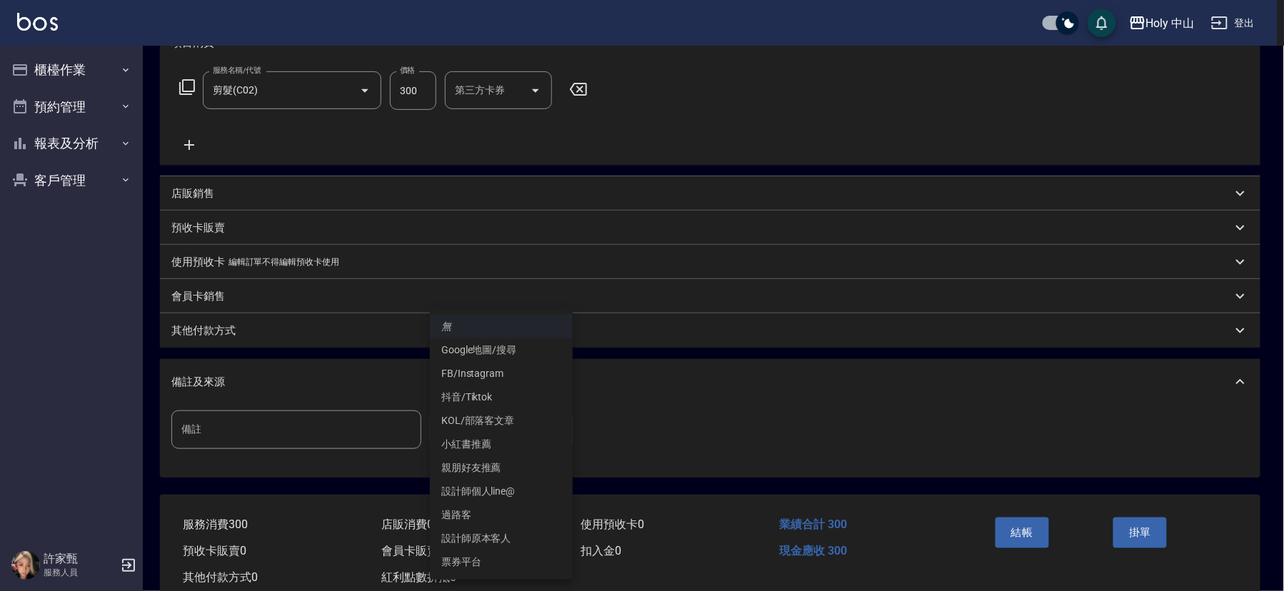
click at [503, 536] on li "設計師原本客人" at bounding box center [501, 539] width 143 height 24
type input "設計師原本客人"
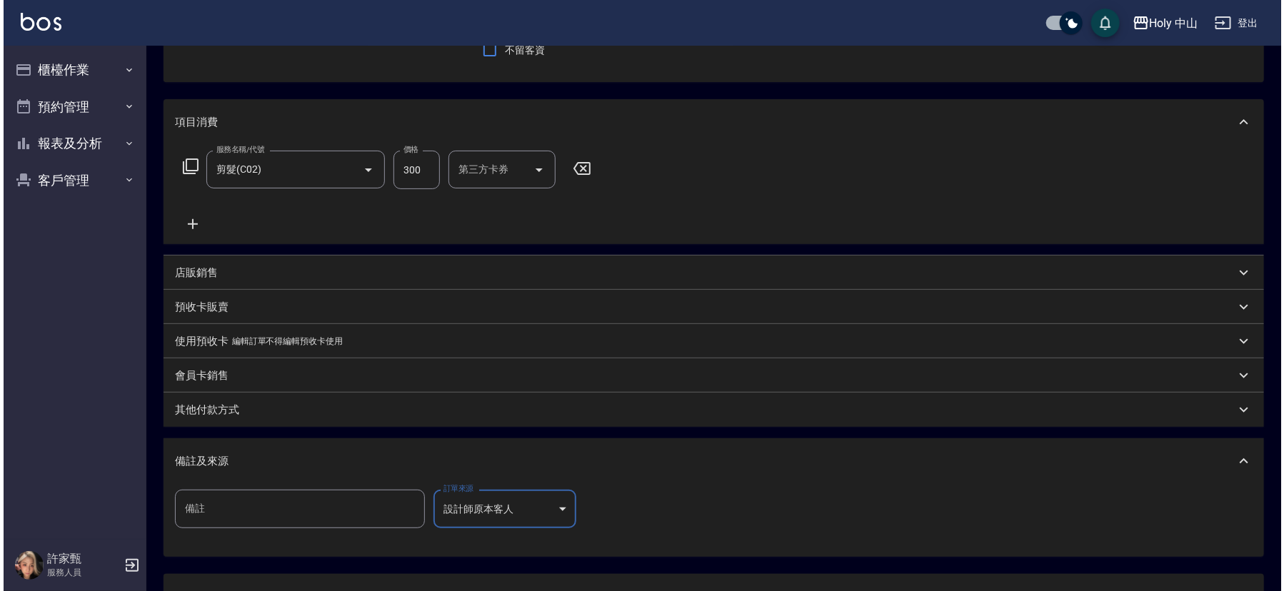
scroll to position [253, 0]
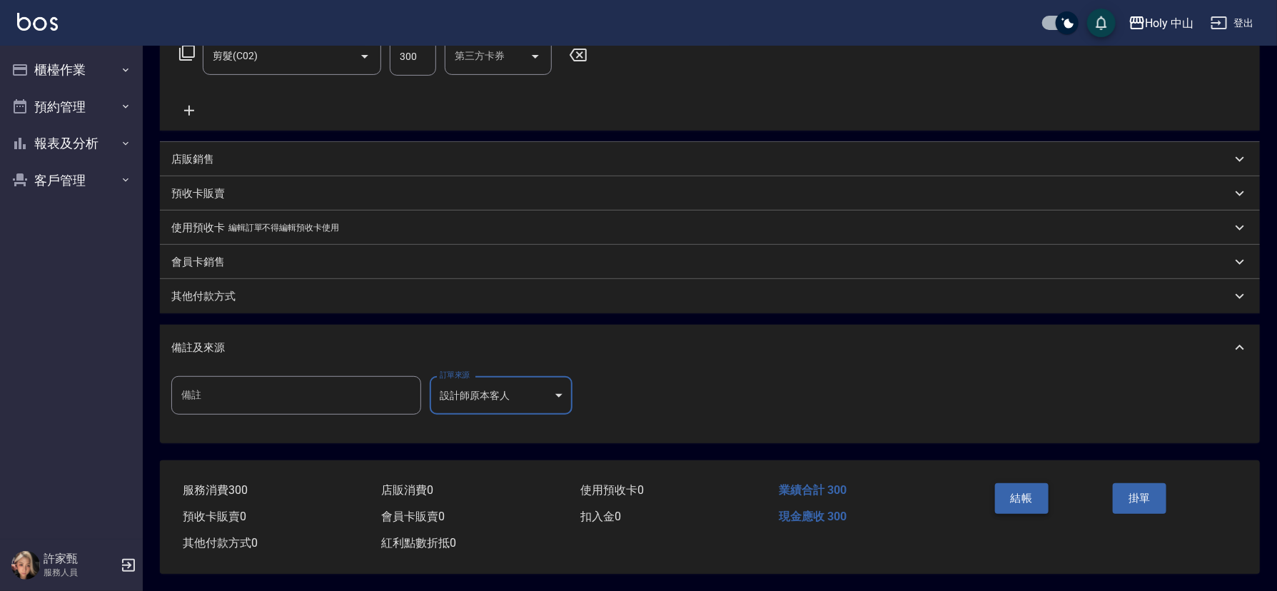
click at [1021, 490] on button "結帳" at bounding box center [1022, 498] width 54 height 30
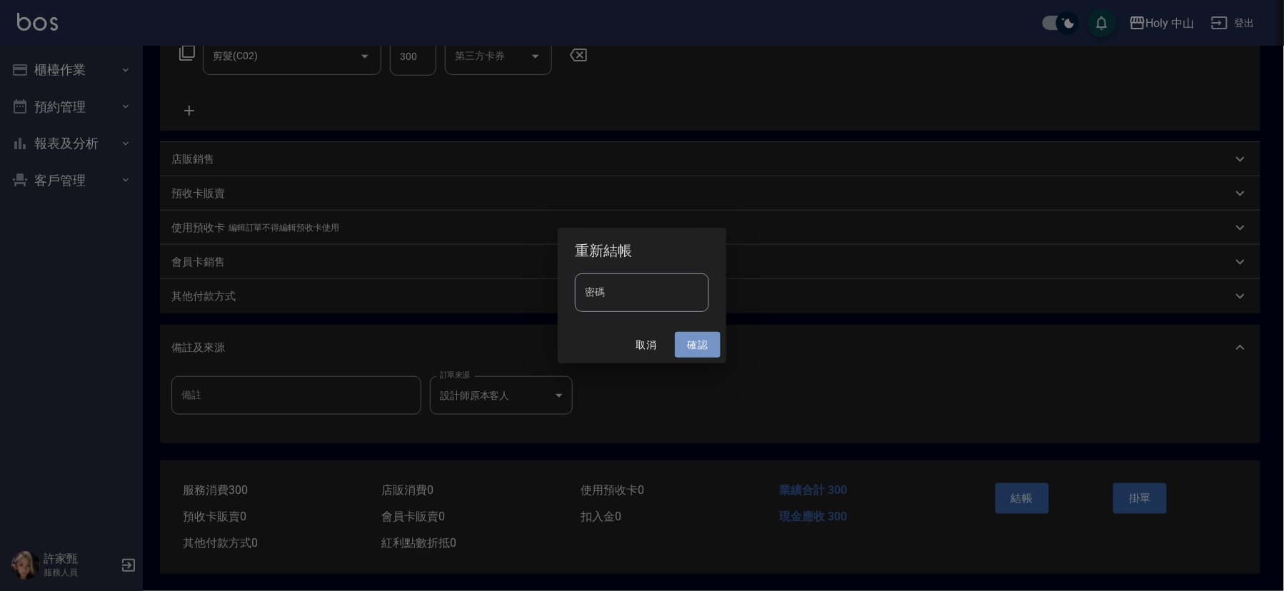
click at [690, 348] on button "確認" at bounding box center [698, 345] width 46 height 26
